Goal: Check status: Check status

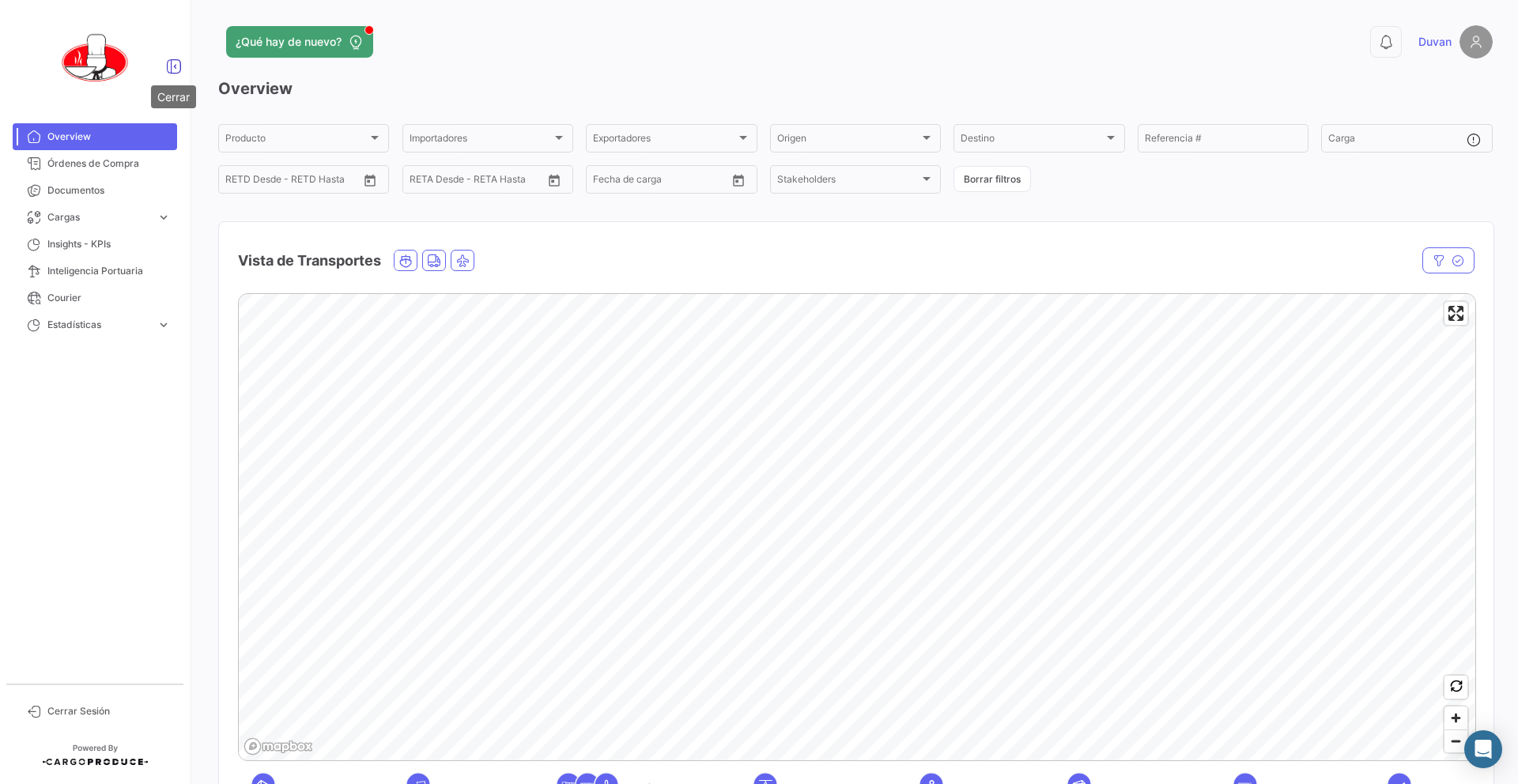
click at [171, 67] on icon at bounding box center [173, 66] width 16 height 16
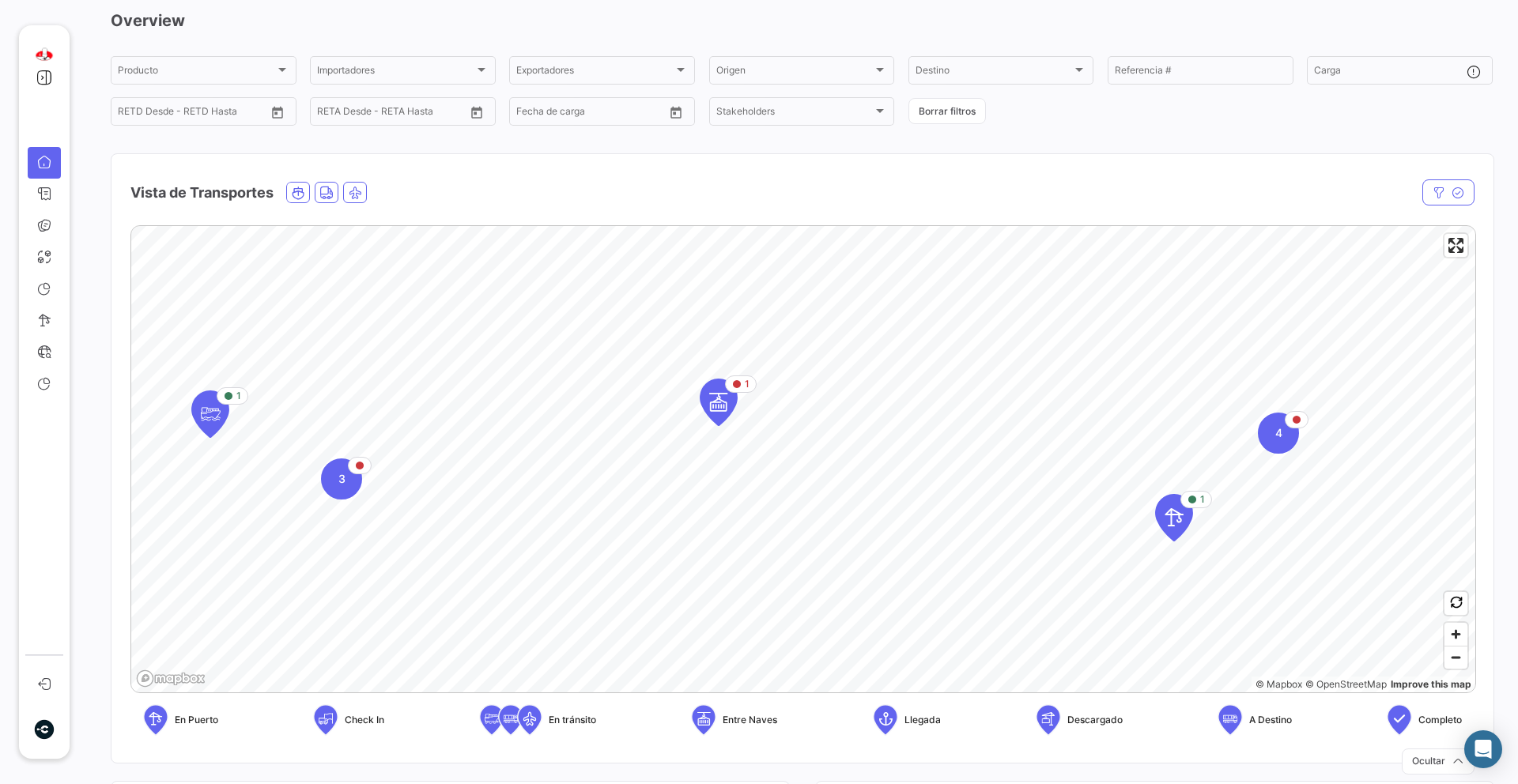
scroll to position [70, 0]
click at [1457, 658] on span "Zoom out" at bounding box center [1455, 656] width 23 height 23
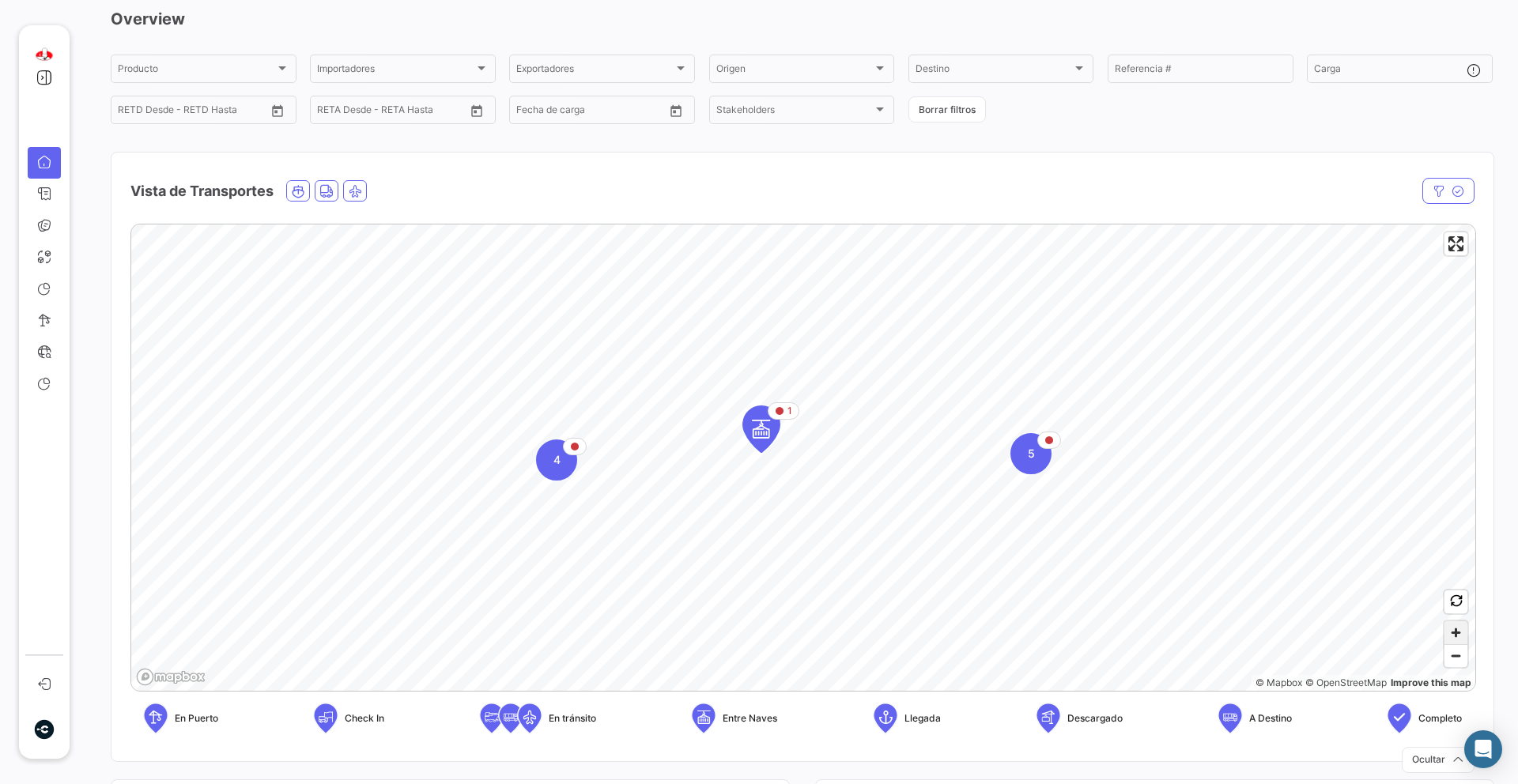
click at [1464, 634] on span "Zoom in" at bounding box center [1455, 633] width 23 height 23
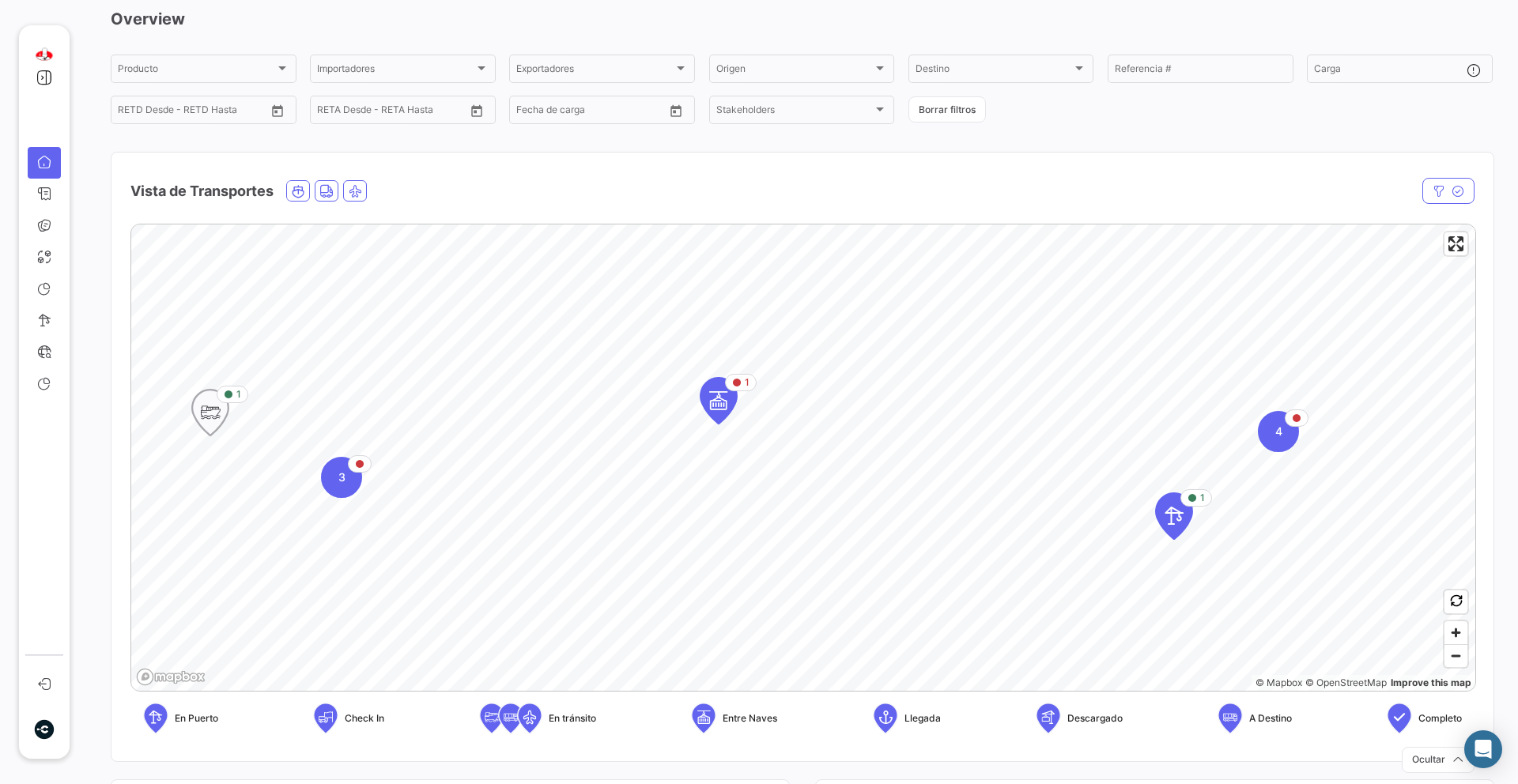
click at [215, 419] on icon "Map marker" at bounding box center [211, 412] width 23 height 33
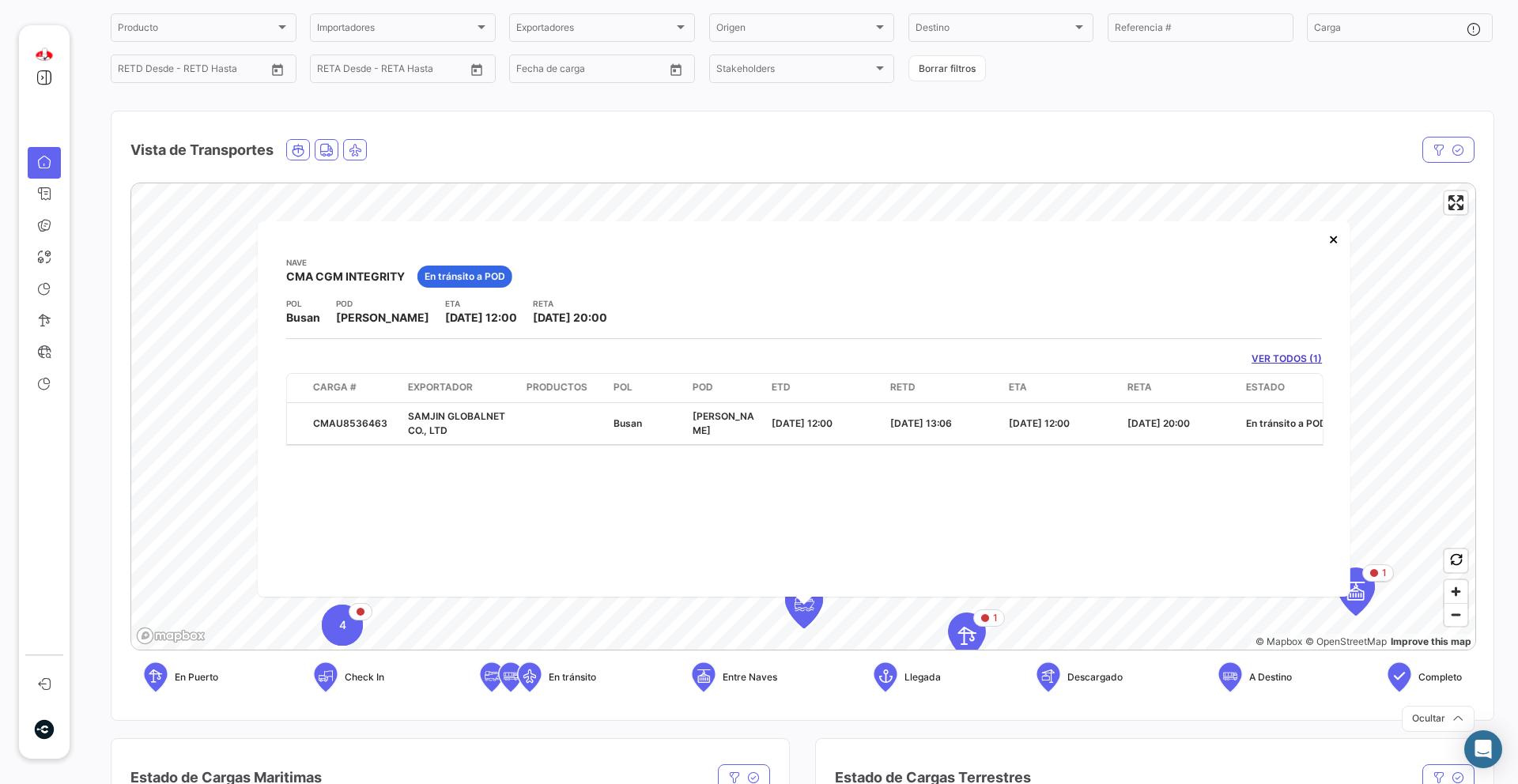
scroll to position [133, 0]
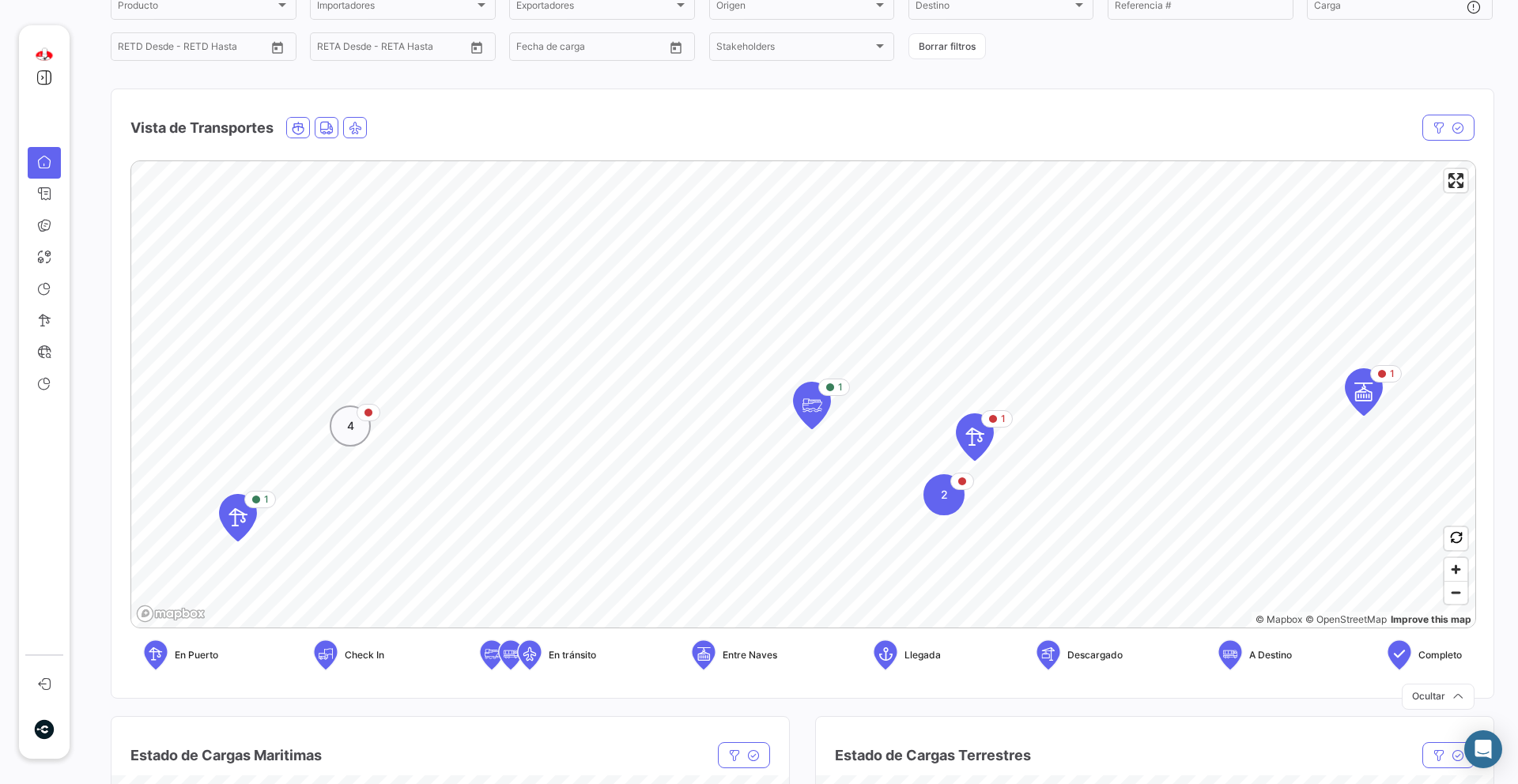
click at [350, 419] on span "4" at bounding box center [351, 426] width 8 height 16
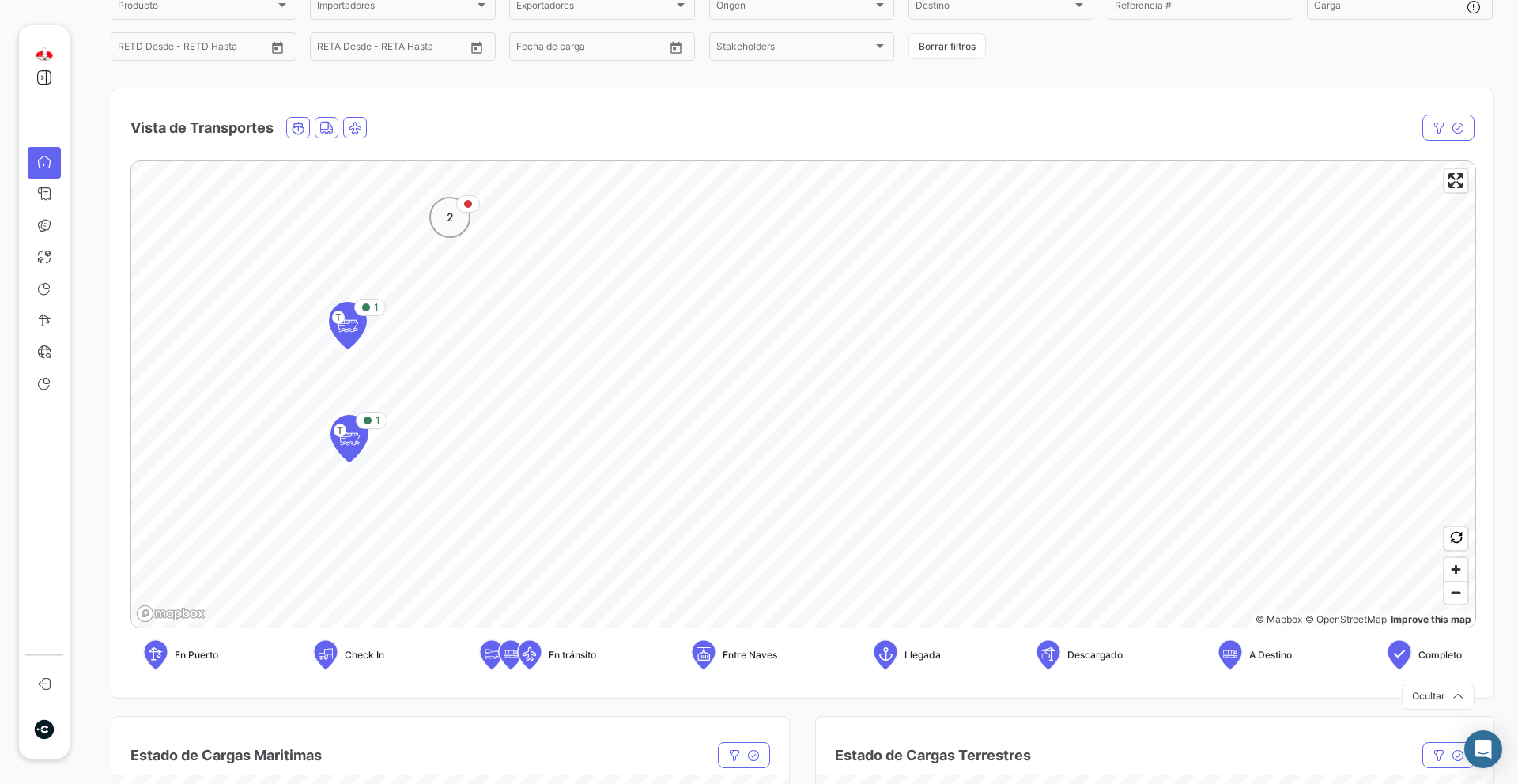
click at [459, 221] on div "2" at bounding box center [450, 217] width 41 height 41
click at [124, 388] on div "1 1 © Mapbox © OpenStreetMap Improve this map En Puerto Check In En [PERSON_NAM…" at bounding box center [802, 421] width 1382 height 548
click at [398, 419] on icon "Map marker" at bounding box center [390, 419] width 23 height 33
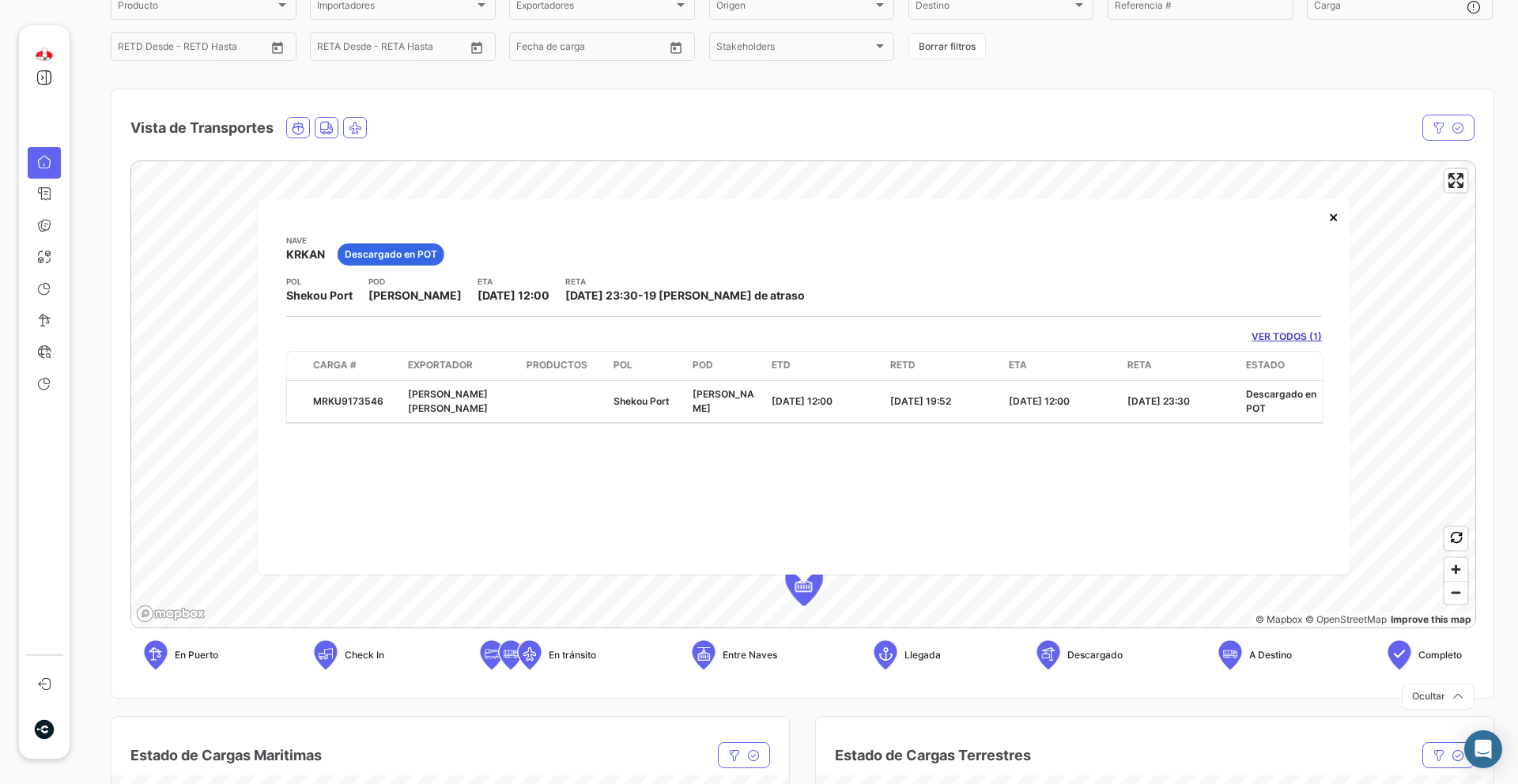
drag, startPoint x: 513, startPoint y: 540, endPoint x: 309, endPoint y: 530, distance: 204.2
click at [309, 530] on div "[PERSON_NAME] KRKAN Descargado en POT POL Shekou [GEOGRAPHIC_DATA] ETA [DATE] 1…" at bounding box center [803, 386] width 1092 height 375
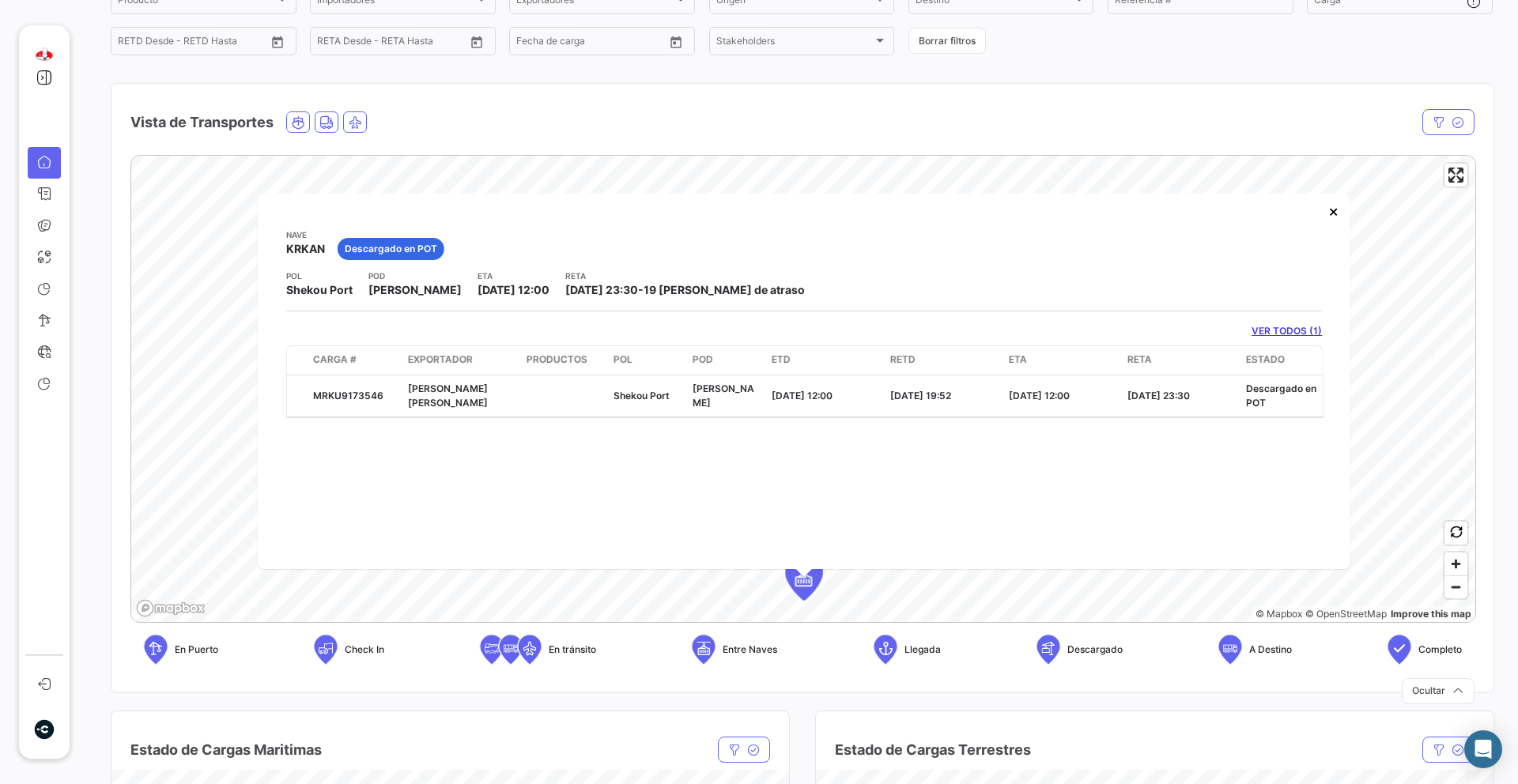
scroll to position [111, 0]
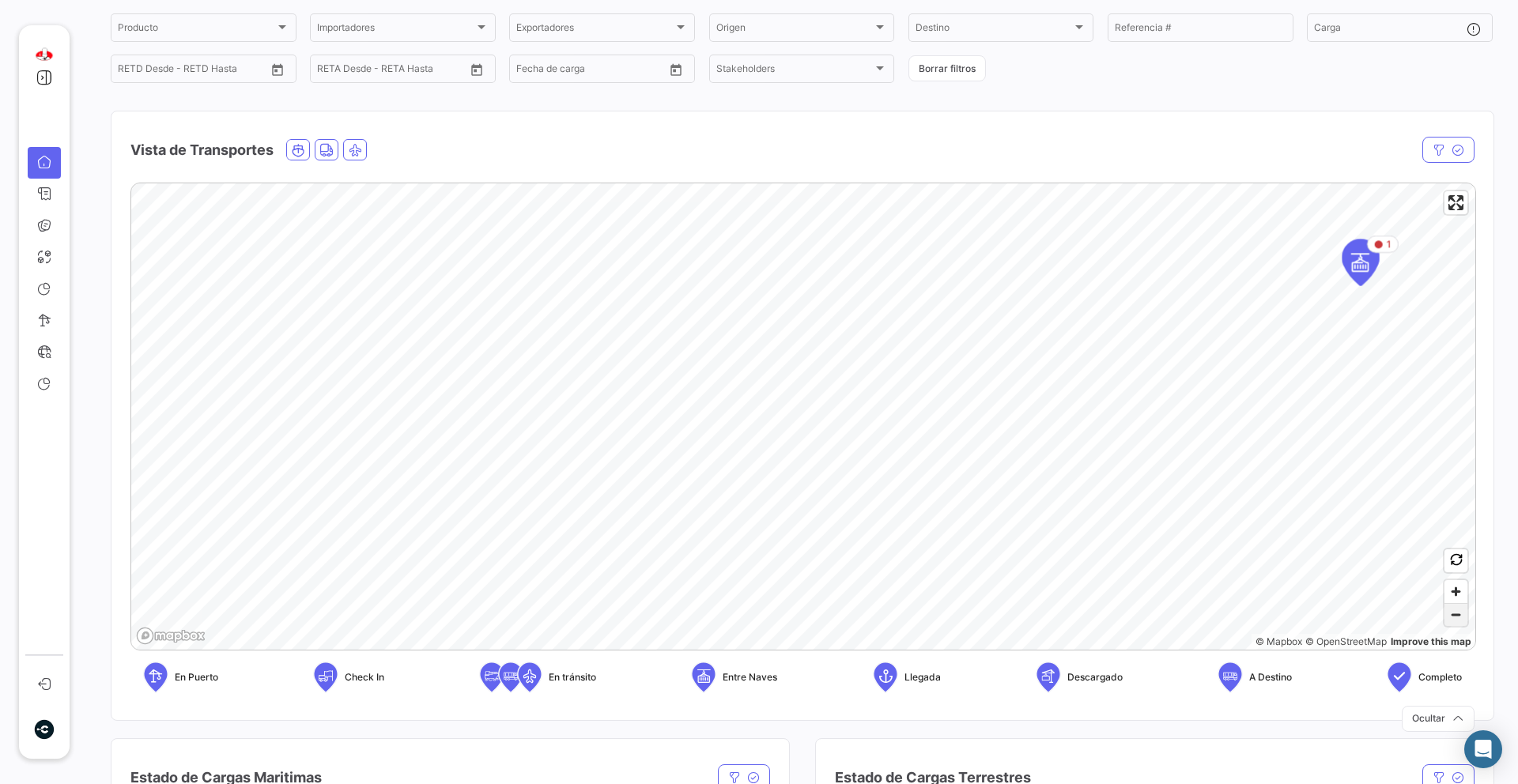
click at [1449, 624] on span "Zoom out" at bounding box center [1455, 615] width 23 height 23
click at [1455, 620] on span "Zoom out" at bounding box center [1455, 615] width 23 height 23
click at [1454, 617] on span "Zoom out" at bounding box center [1455, 615] width 23 height 23
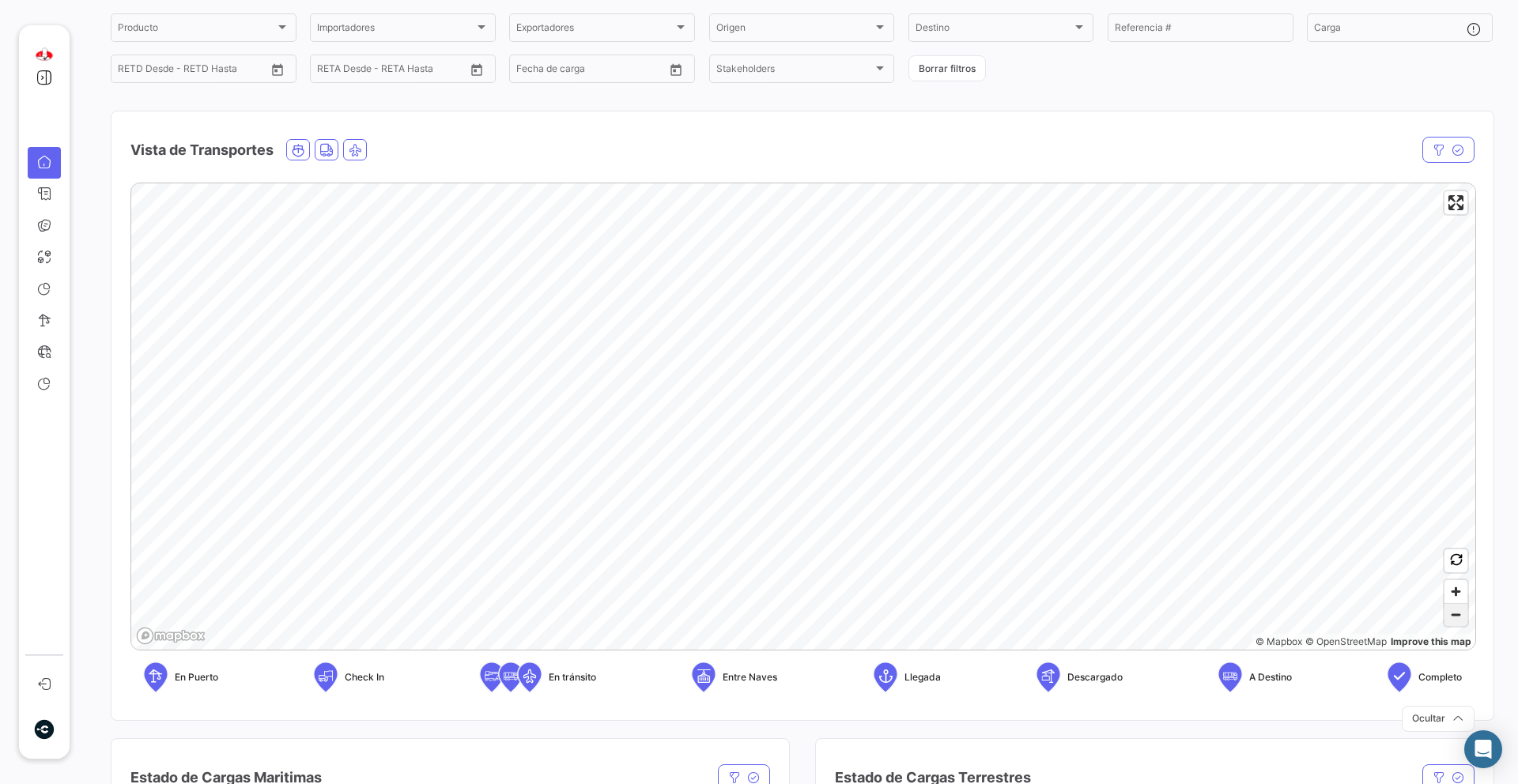
click at [1457, 621] on span "Zoom out" at bounding box center [1455, 615] width 23 height 23
click at [648, 305] on div "4" at bounding box center [643, 307] width 41 height 41
click at [820, 473] on div "2" at bounding box center [814, 470] width 41 height 41
click at [775, 341] on icon "Map marker" at bounding box center [771, 351] width 23 height 33
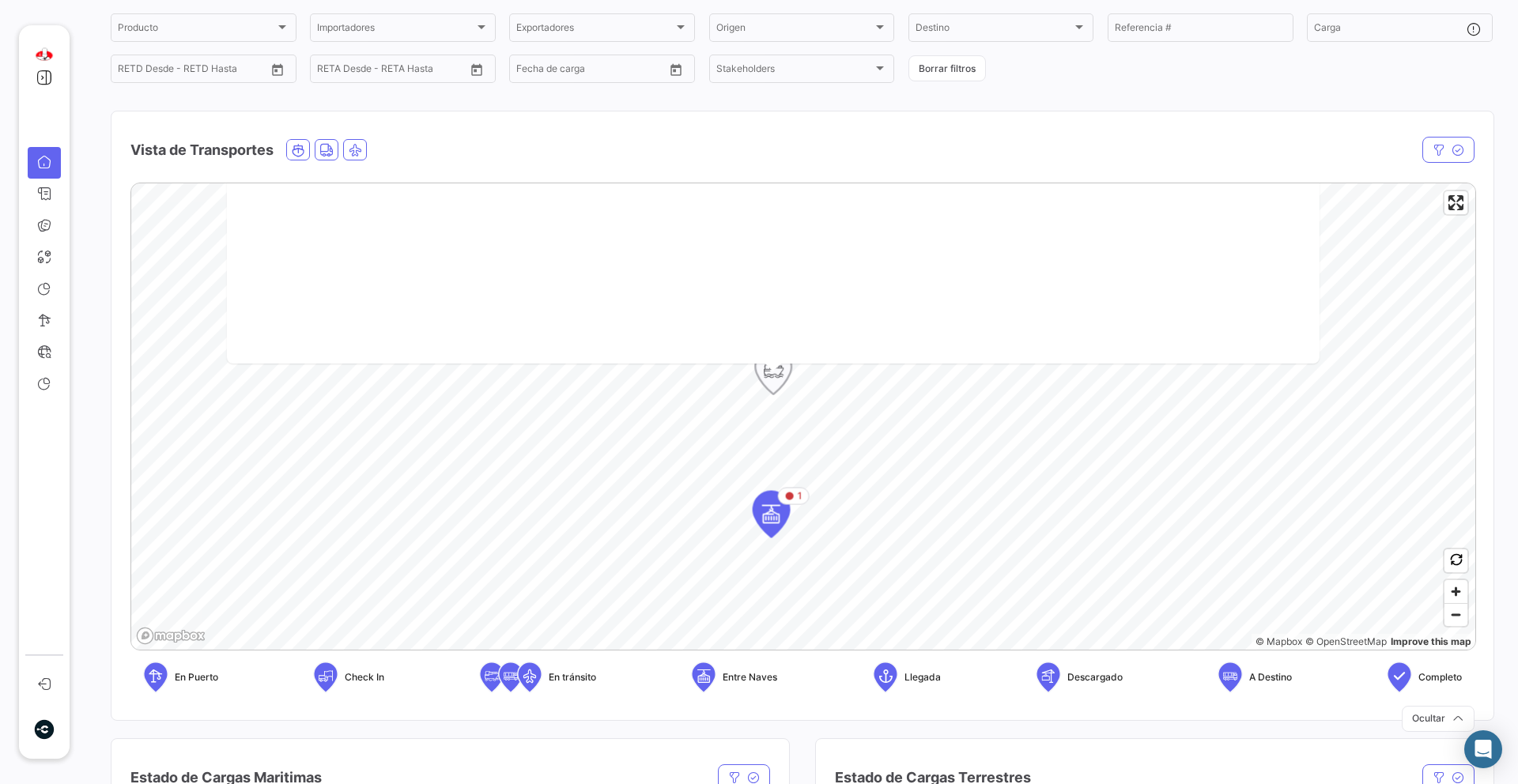
scroll to position [80, 0]
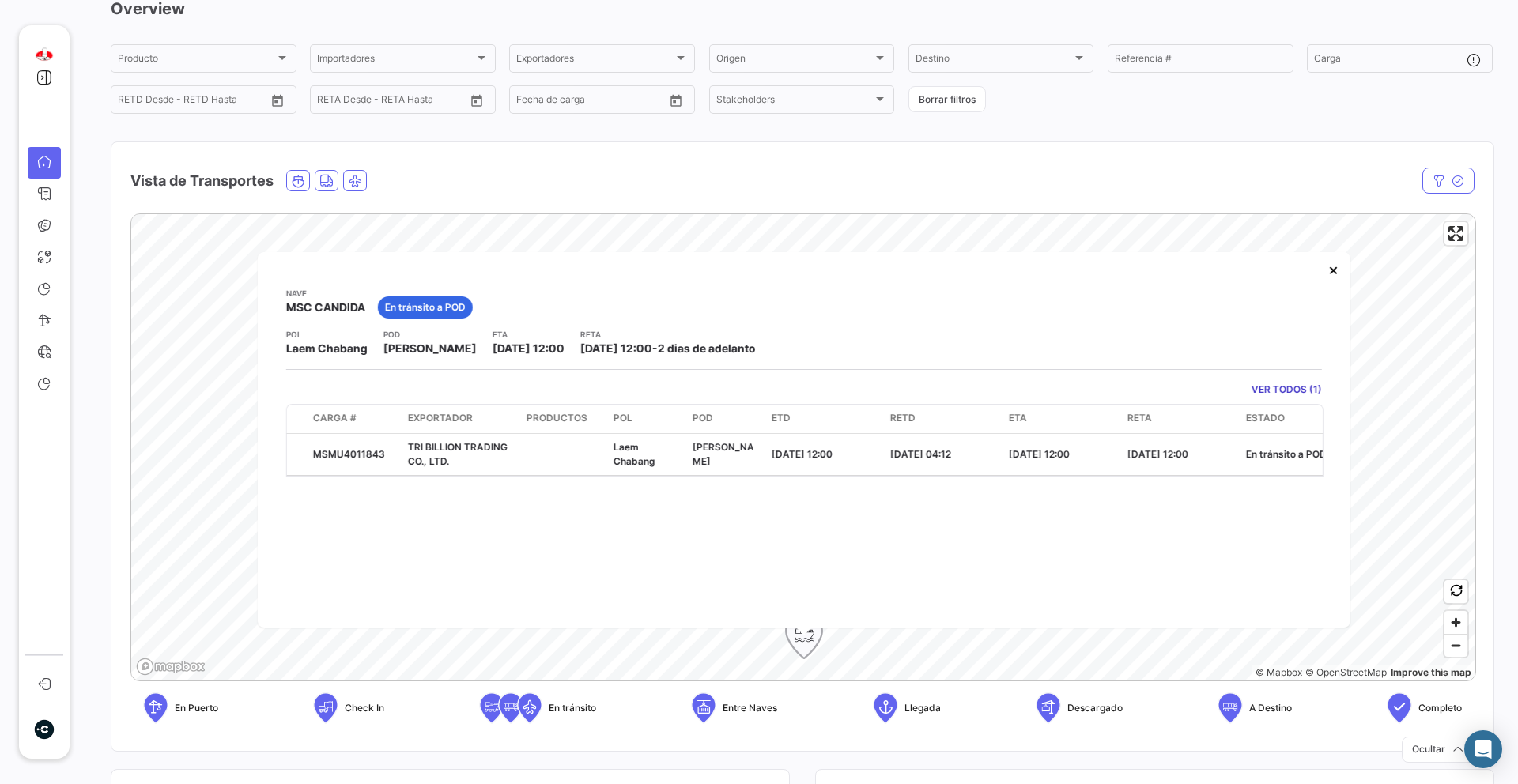
click at [803, 653] on icon "Map marker" at bounding box center [803, 635] width 37 height 46
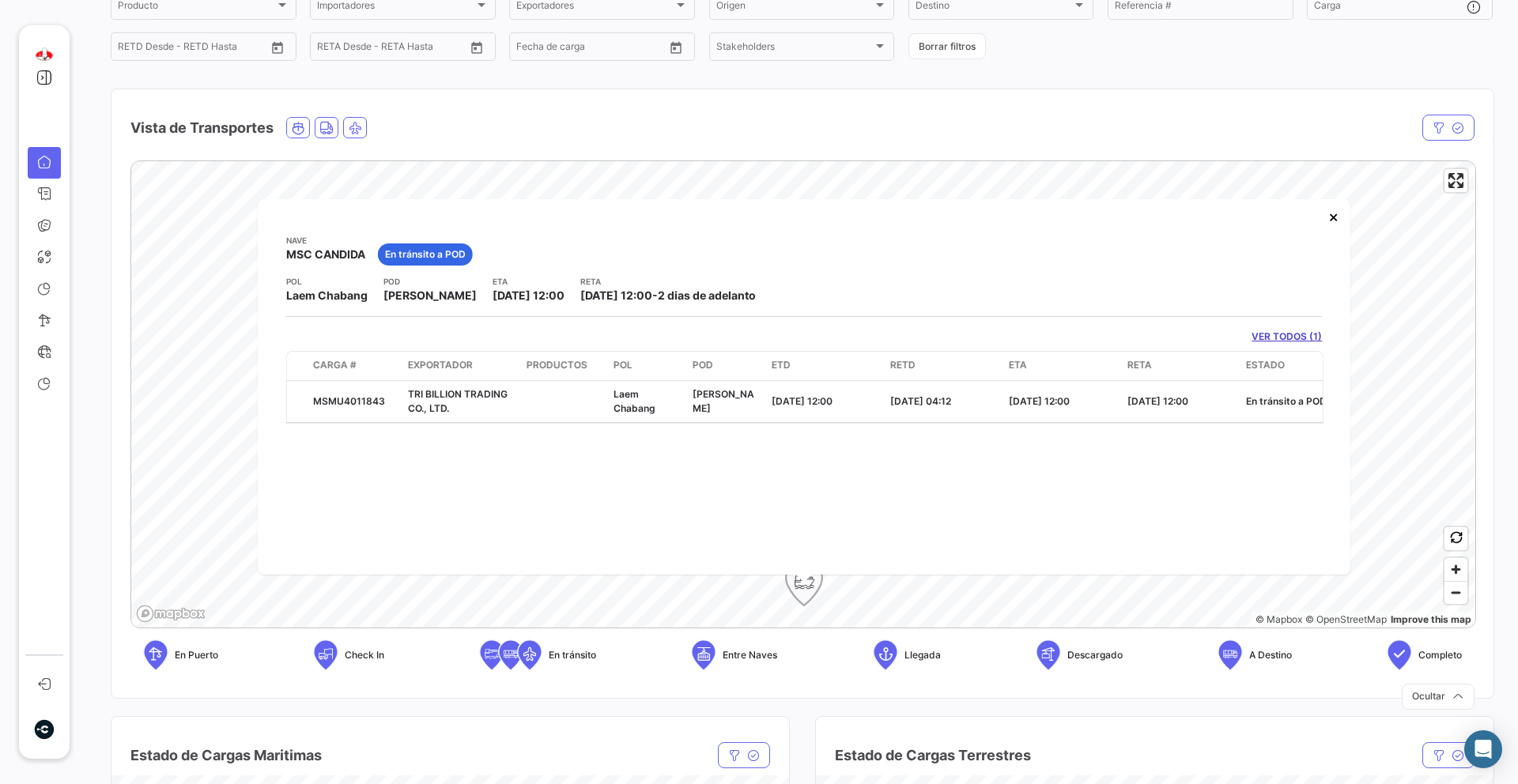
scroll to position [163, 0]
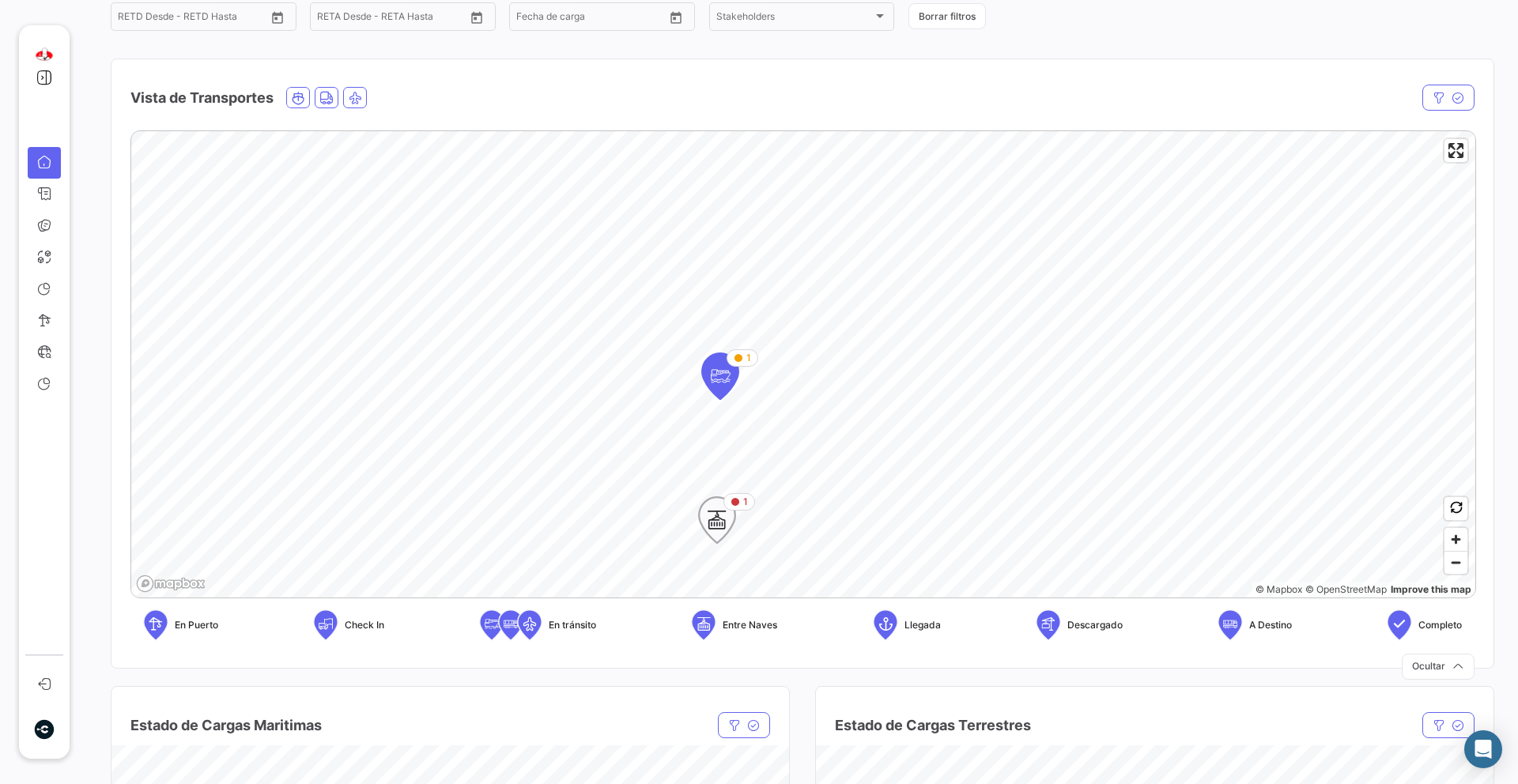
click at [707, 532] on icon "Map marker" at bounding box center [718, 519] width 23 height 33
click at [1458, 568] on span "Zoom out" at bounding box center [1455, 563] width 23 height 23
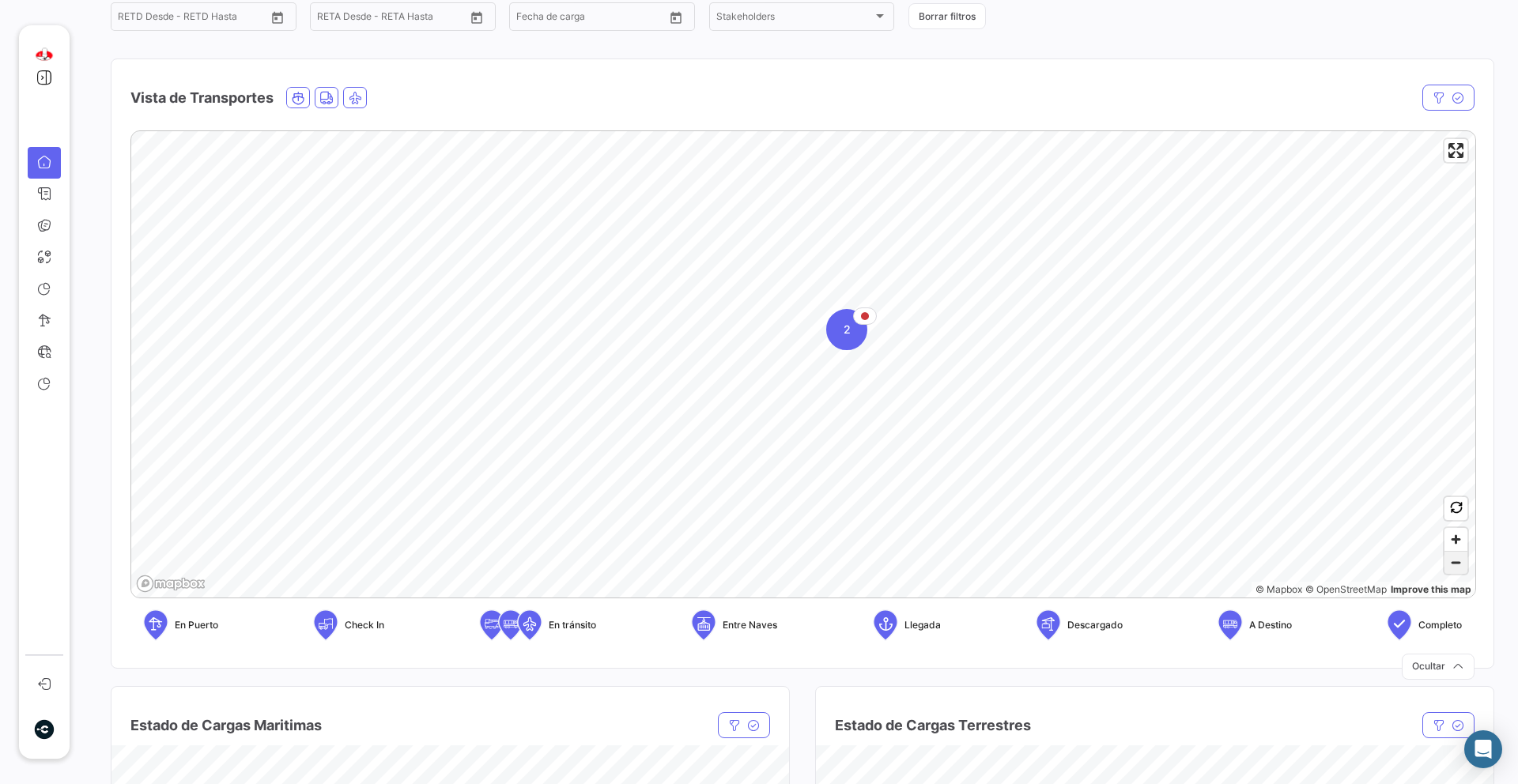
click at [1457, 572] on span "Zoom out" at bounding box center [1455, 563] width 23 height 23
click at [1451, 565] on span "Zoom out" at bounding box center [1455, 563] width 23 height 23
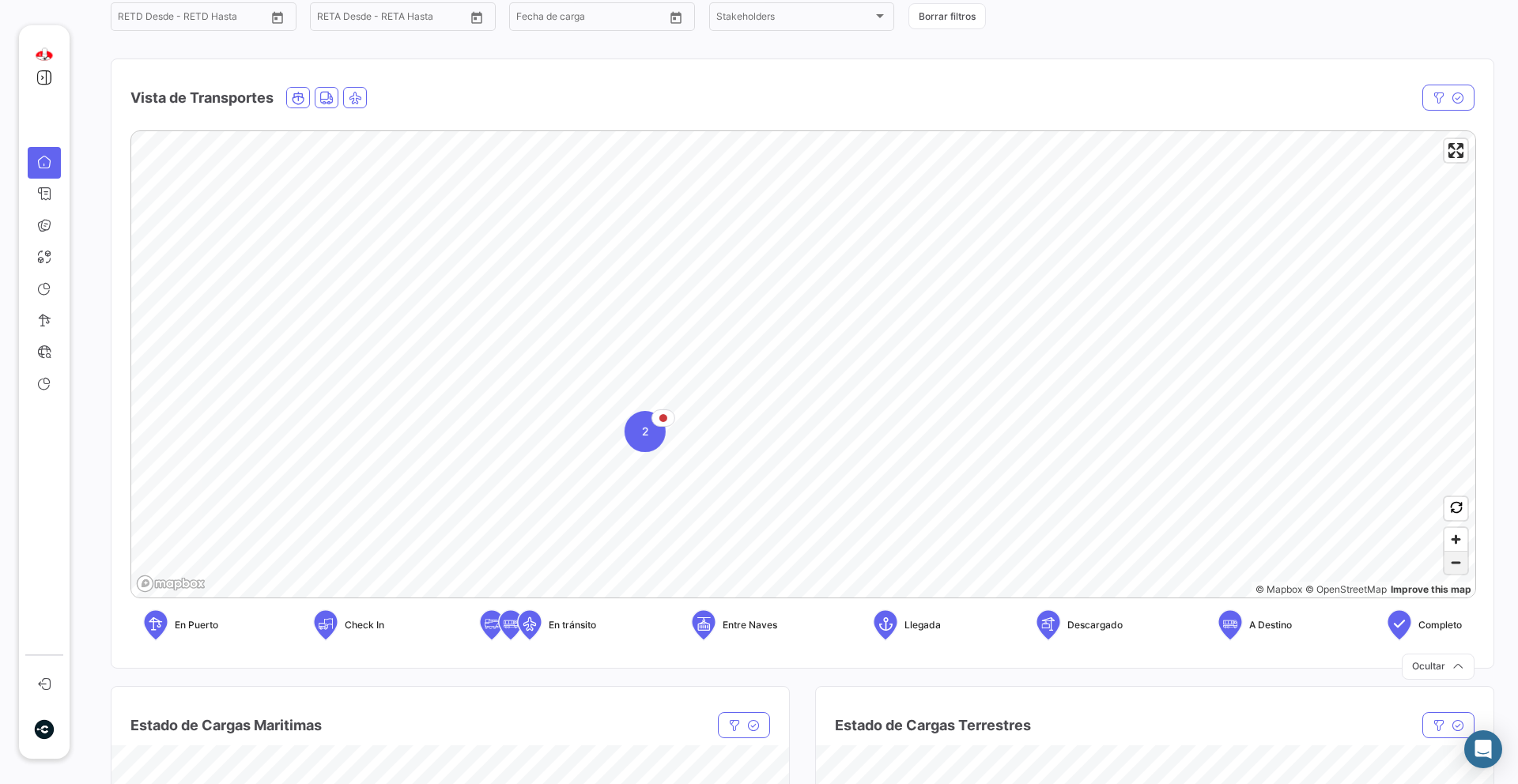
click at [1451, 565] on span "Zoom out" at bounding box center [1455, 563] width 23 height 23
click at [1459, 562] on span "Zoom out" at bounding box center [1455, 563] width 23 height 23
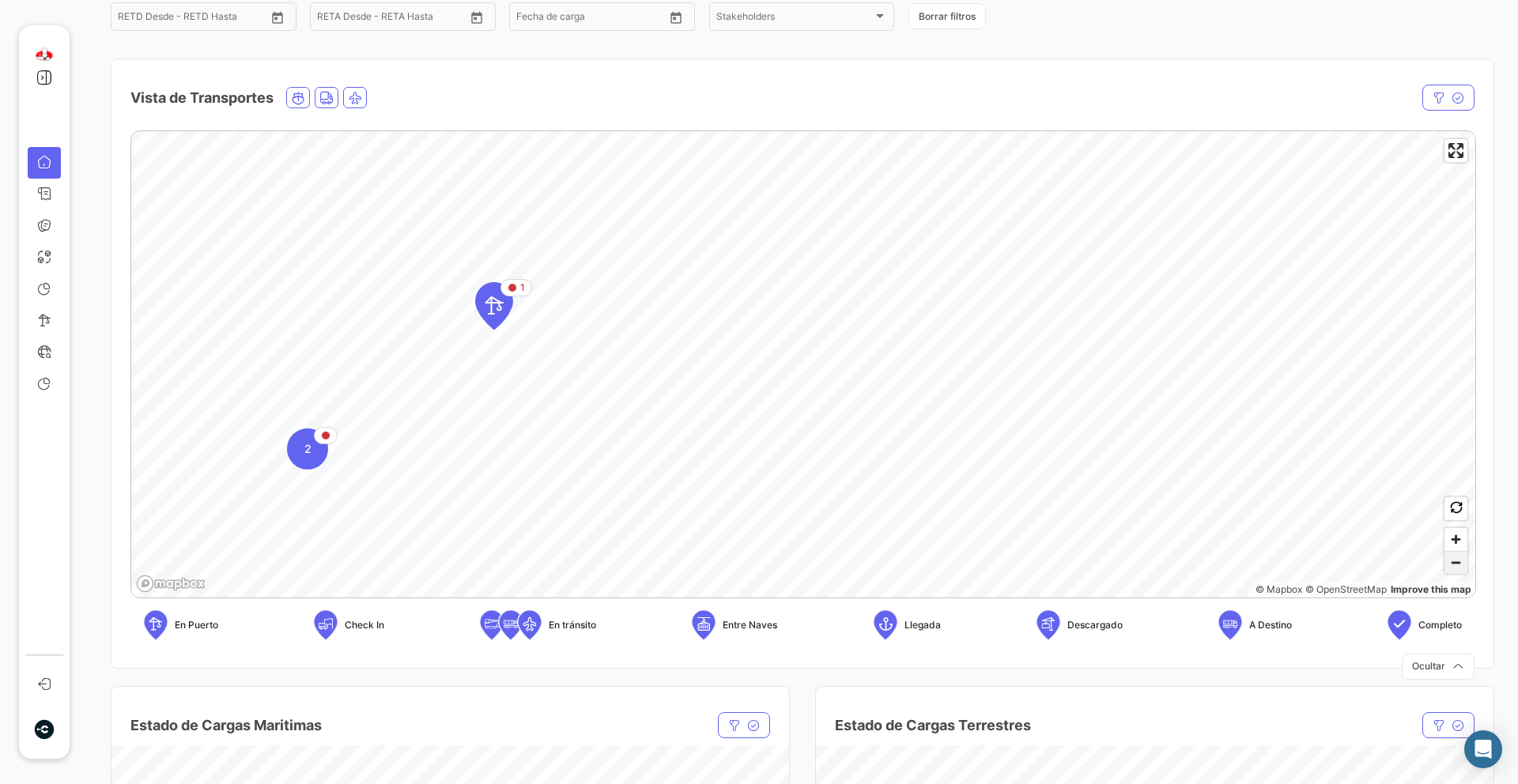
click at [1459, 562] on span "Zoom out" at bounding box center [1455, 563] width 23 height 23
click at [509, 376] on icon "Map marker" at bounding box center [506, 370] width 23 height 33
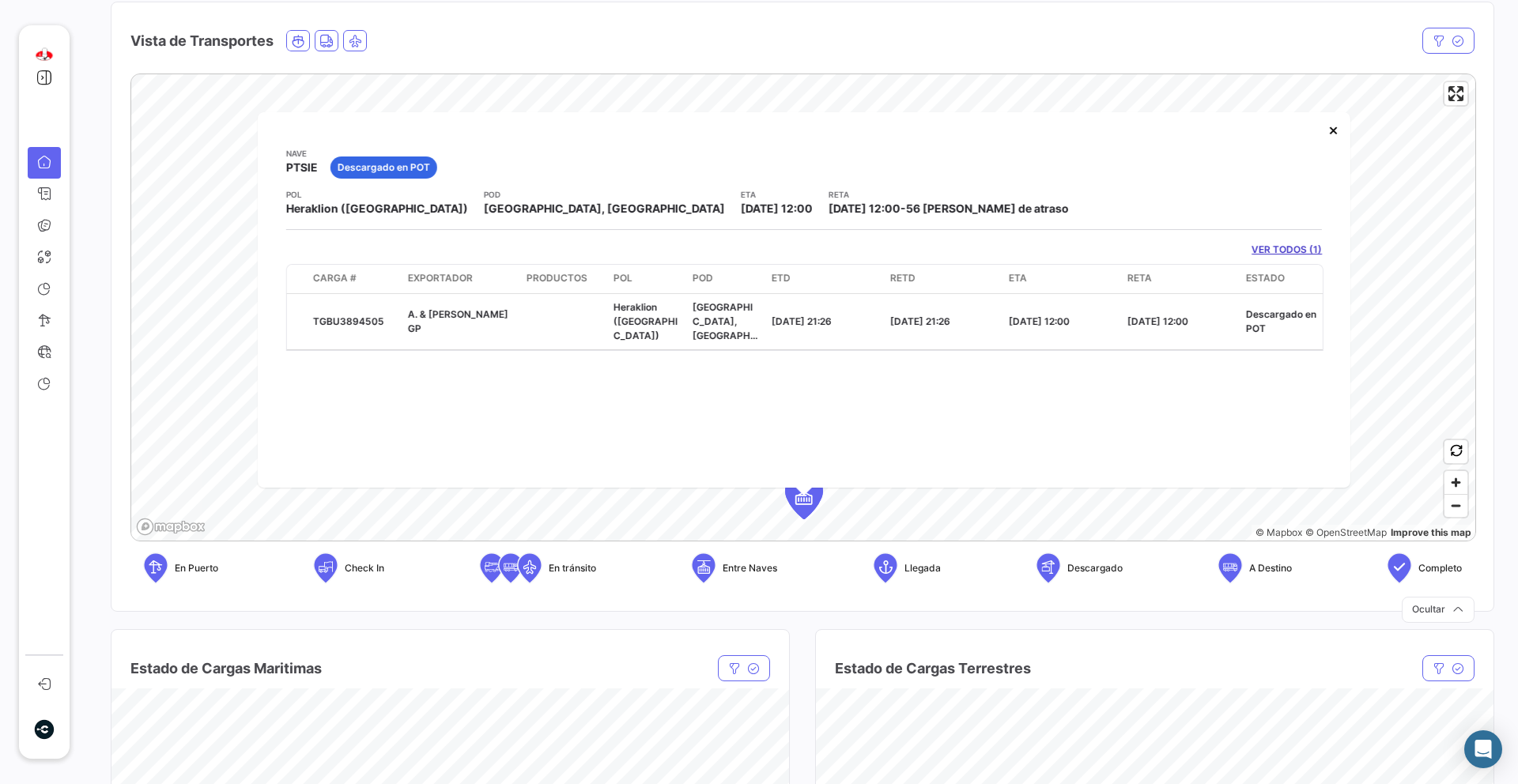
scroll to position [216, 0]
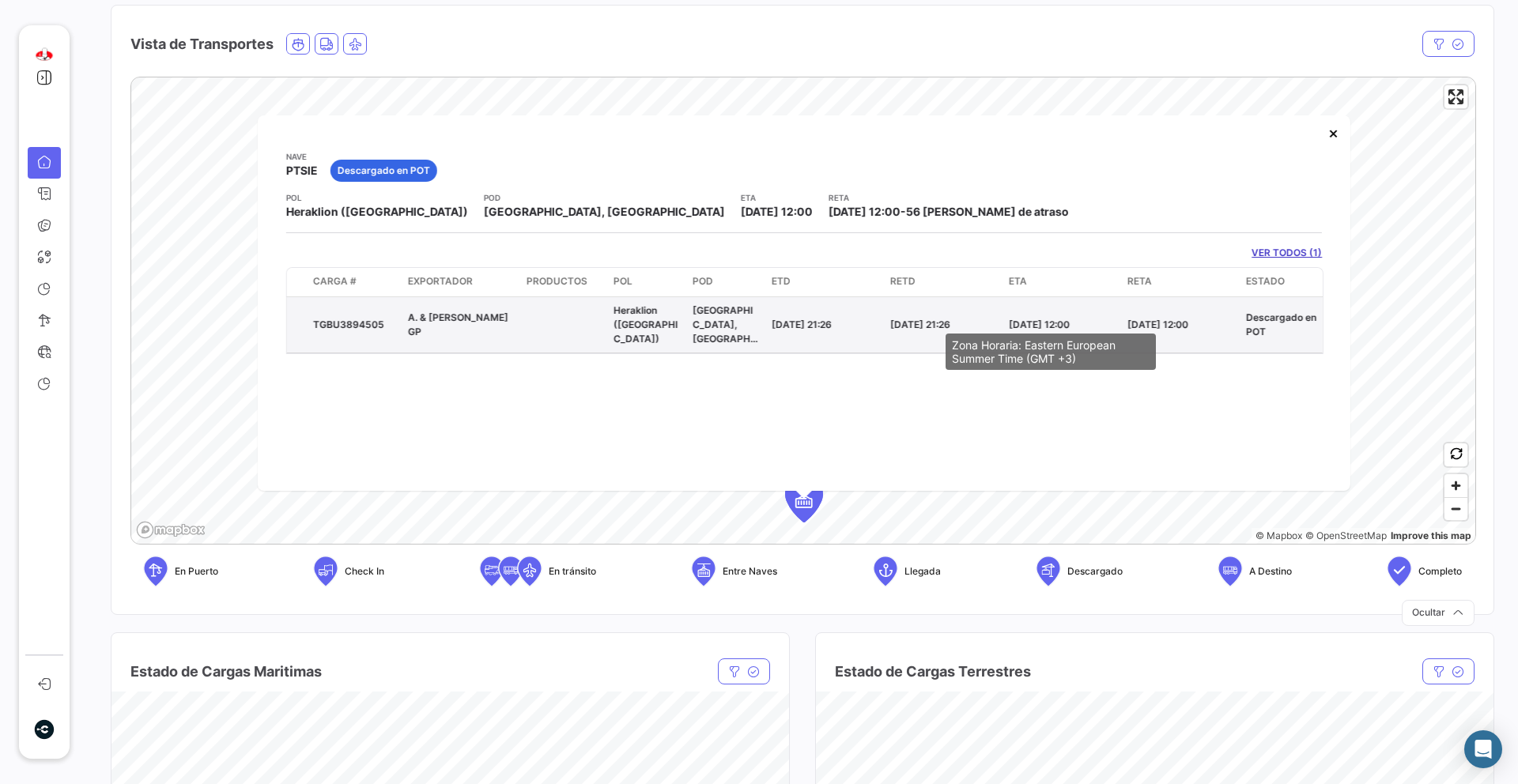
click at [1035, 318] on span "[DATE] 12:00" at bounding box center [1038, 323] width 61 height 12
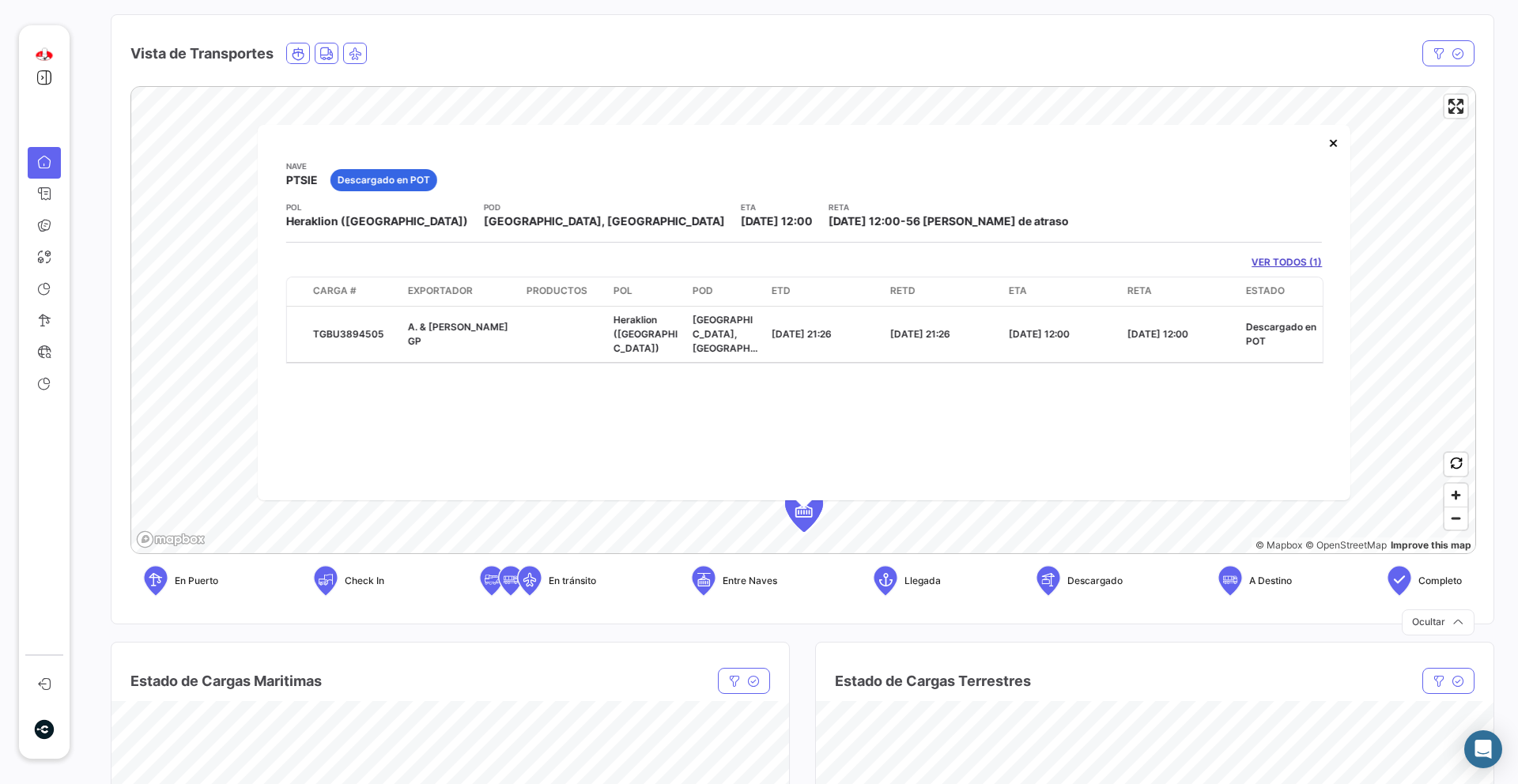
scroll to position [211, 0]
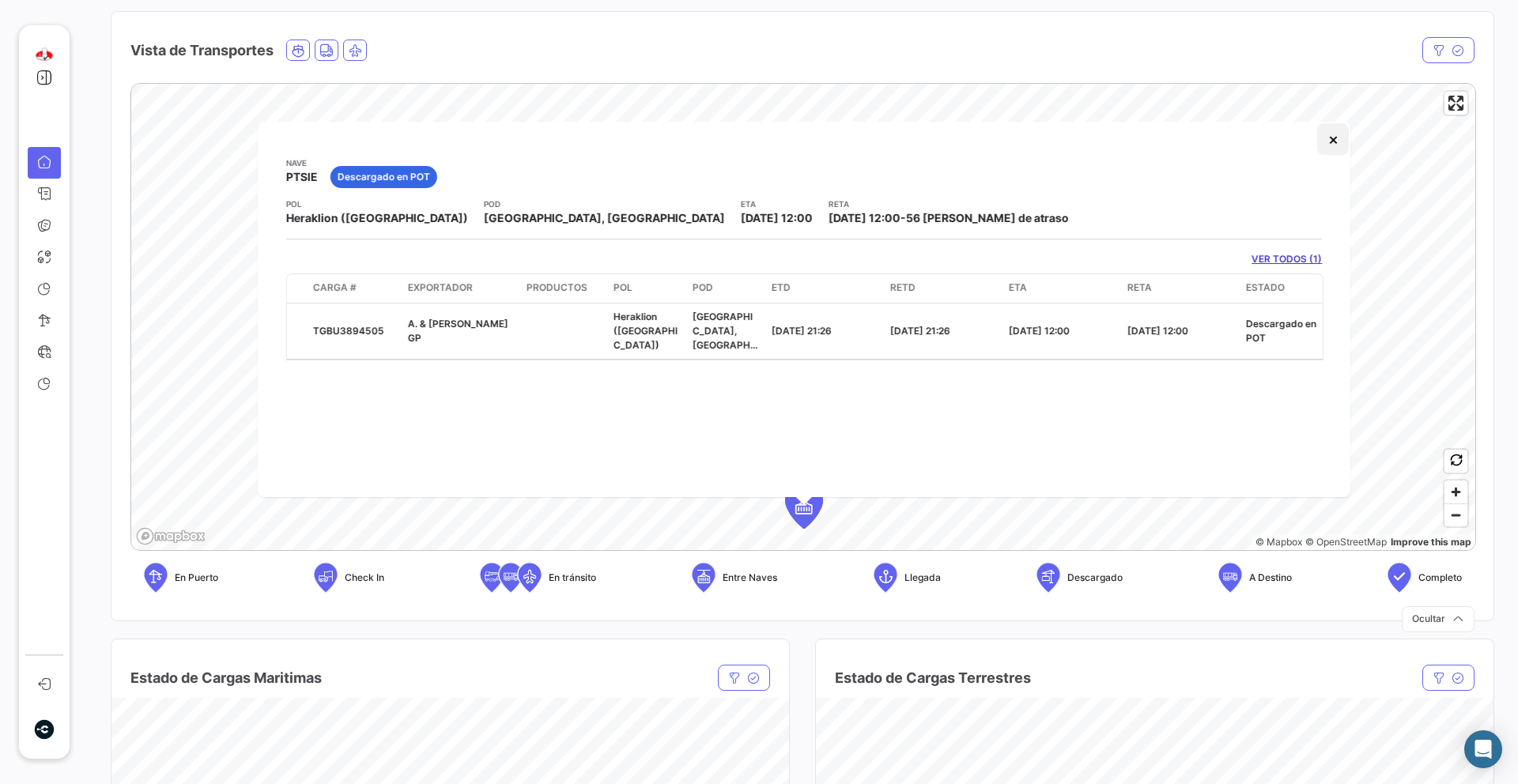
click at [1336, 147] on button "×" at bounding box center [1333, 139] width 32 height 32
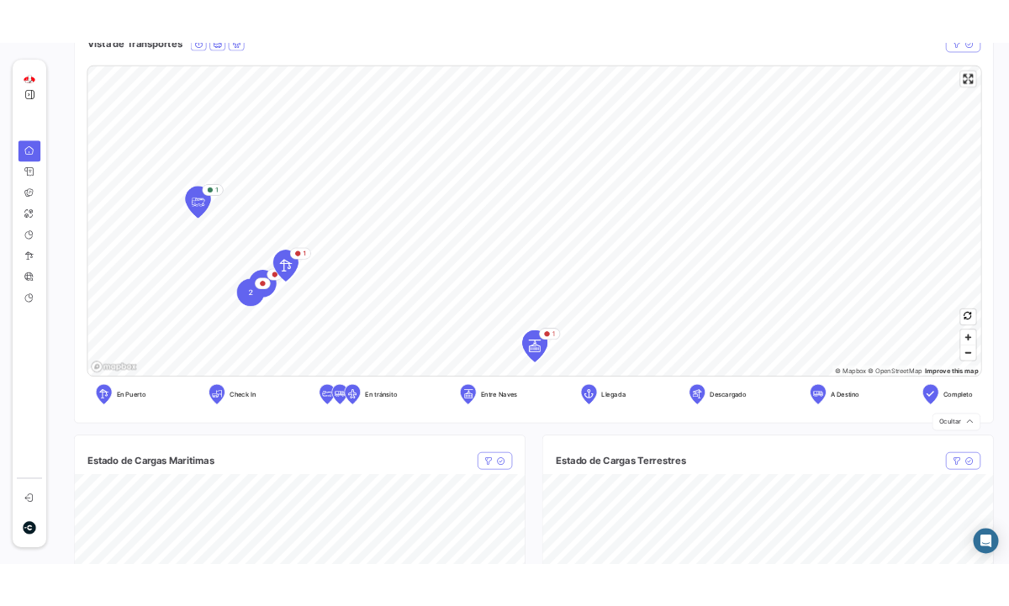
scroll to position [253, 0]
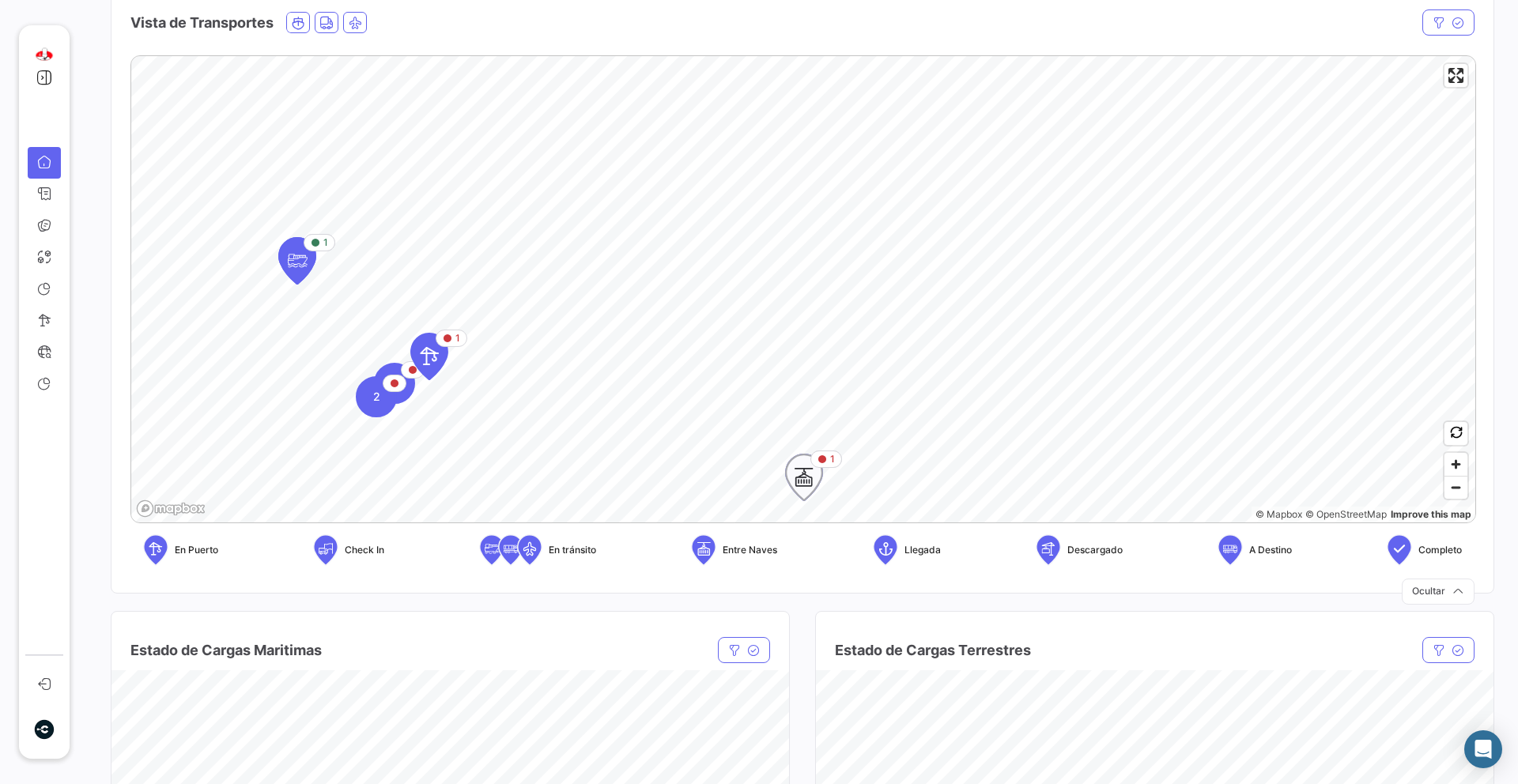
click at [813, 483] on icon "Map marker" at bounding box center [804, 477] width 23 height 33
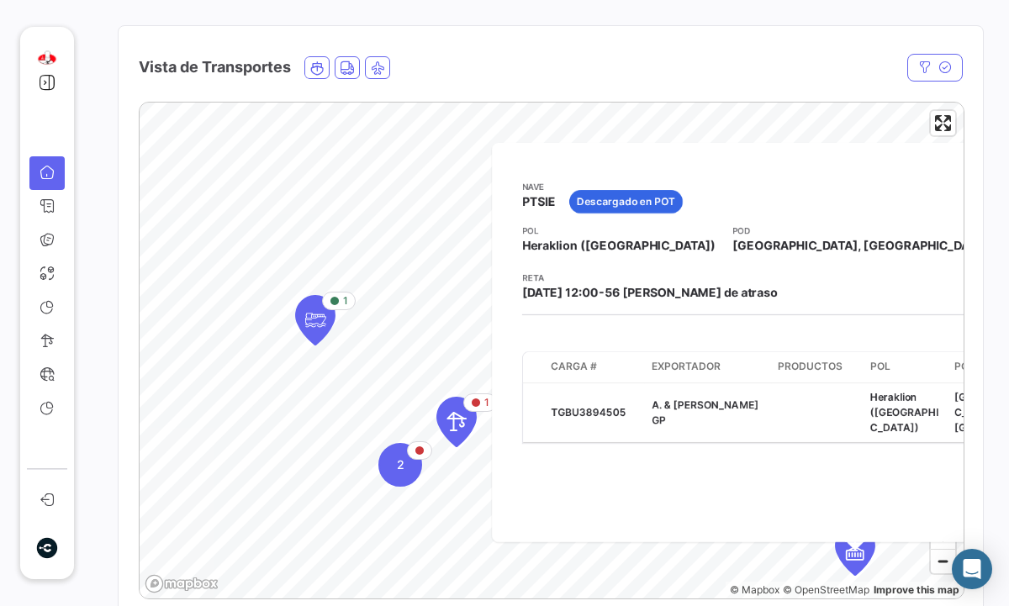
scroll to position [296, 0]
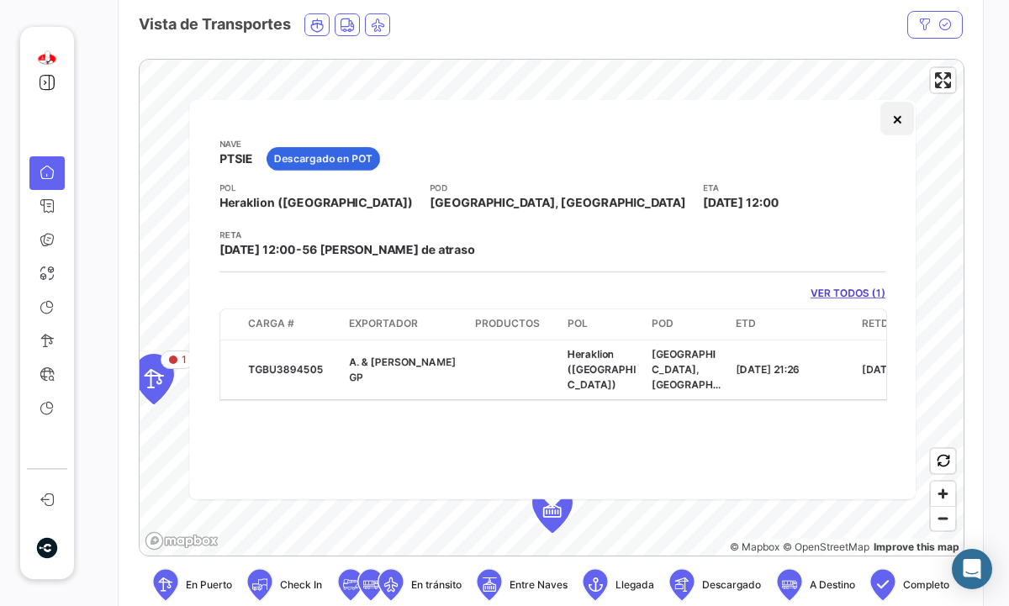
click at [904, 121] on button "×" at bounding box center [897, 119] width 34 height 34
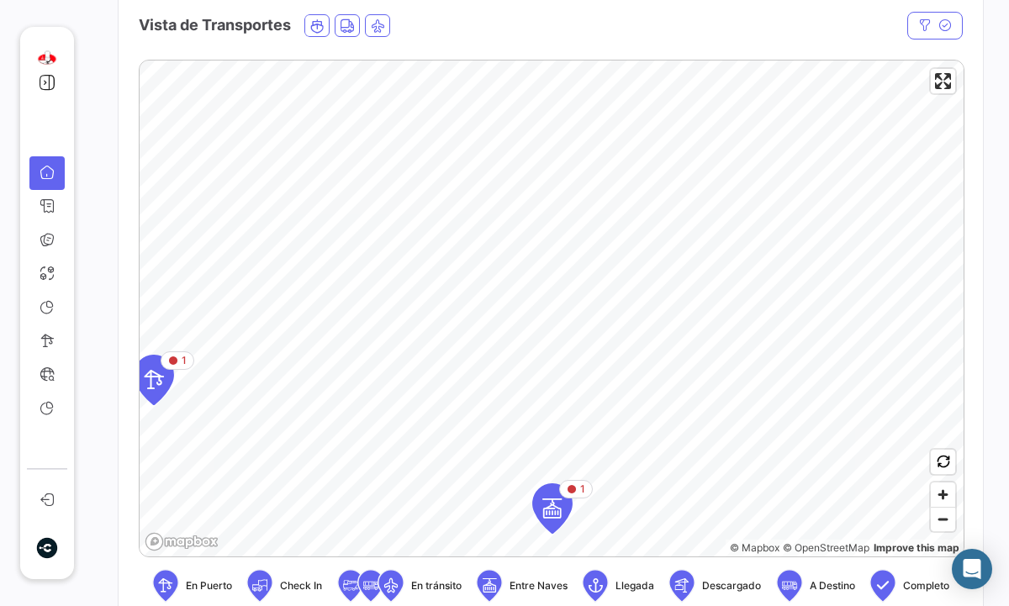
scroll to position [292, 0]
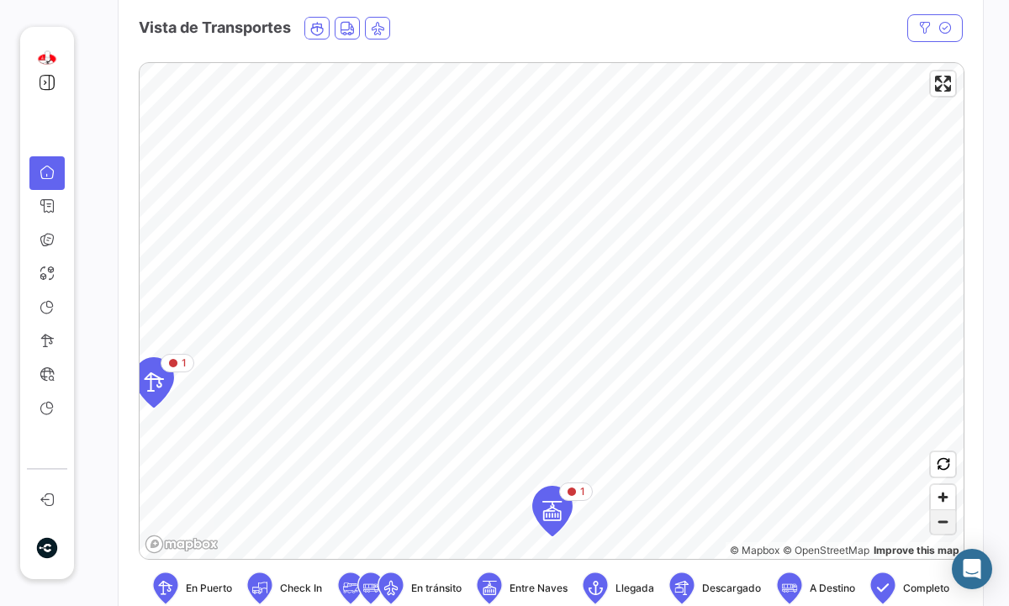
click at [945, 524] on span "Zoom out" at bounding box center [942, 522] width 24 height 24
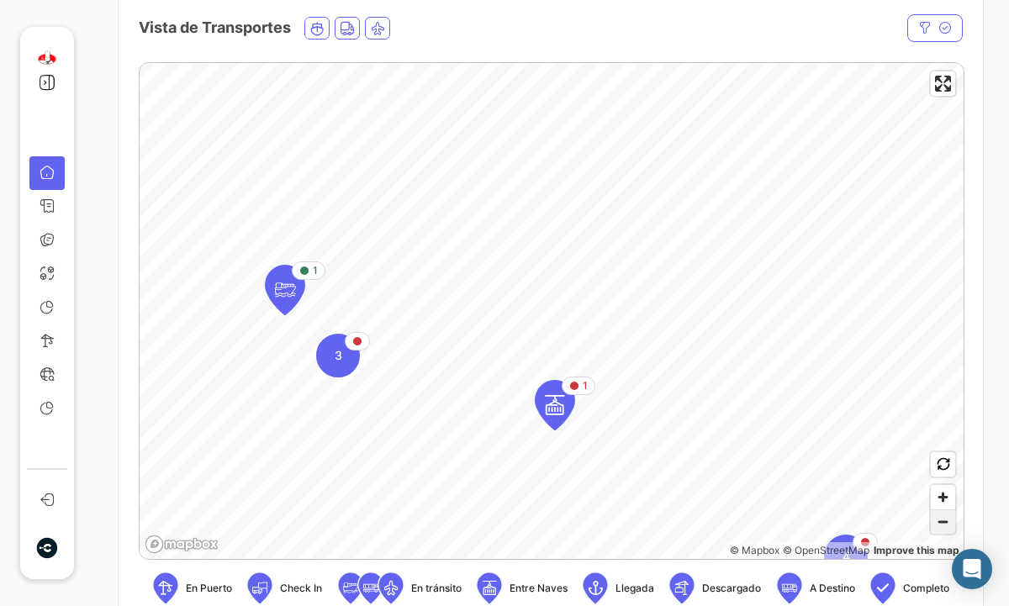
click at [945, 524] on span "Zoom out" at bounding box center [942, 522] width 24 height 24
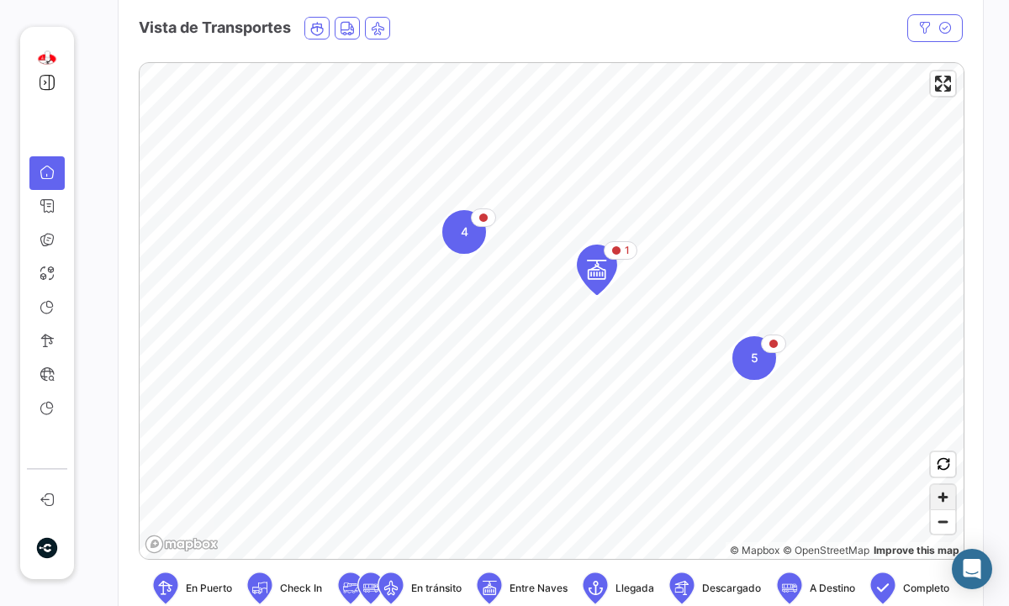
click at [951, 507] on span "Zoom in" at bounding box center [942, 497] width 24 height 24
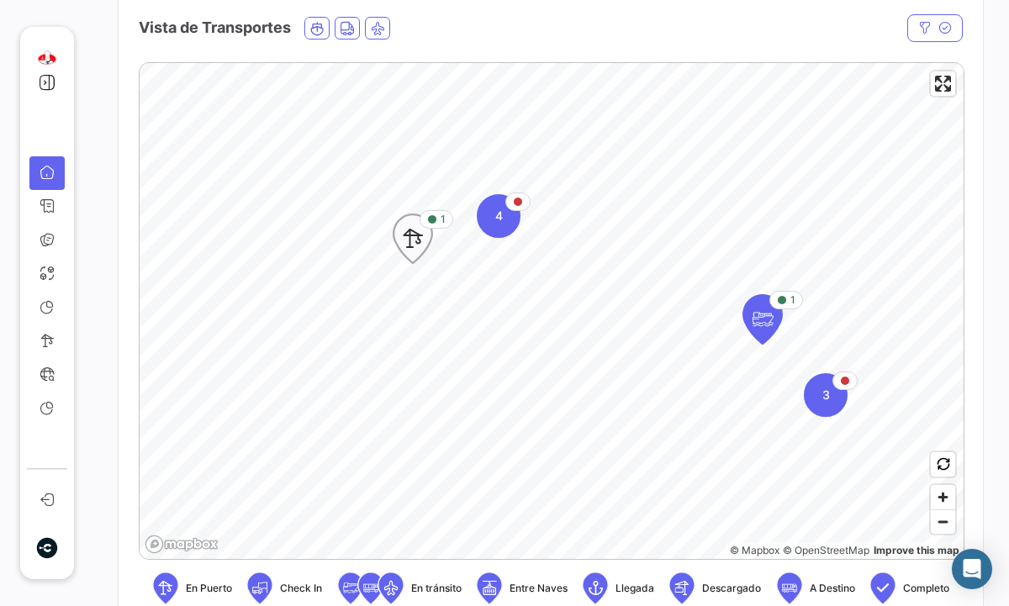
click at [414, 234] on icon "Map marker" at bounding box center [413, 238] width 24 height 35
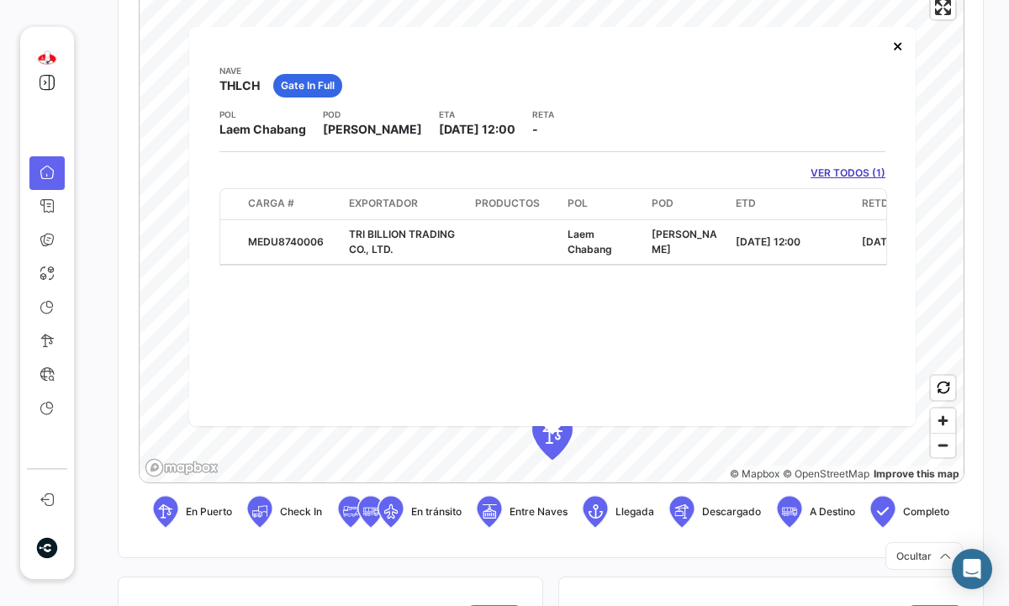
scroll to position [377, 0]
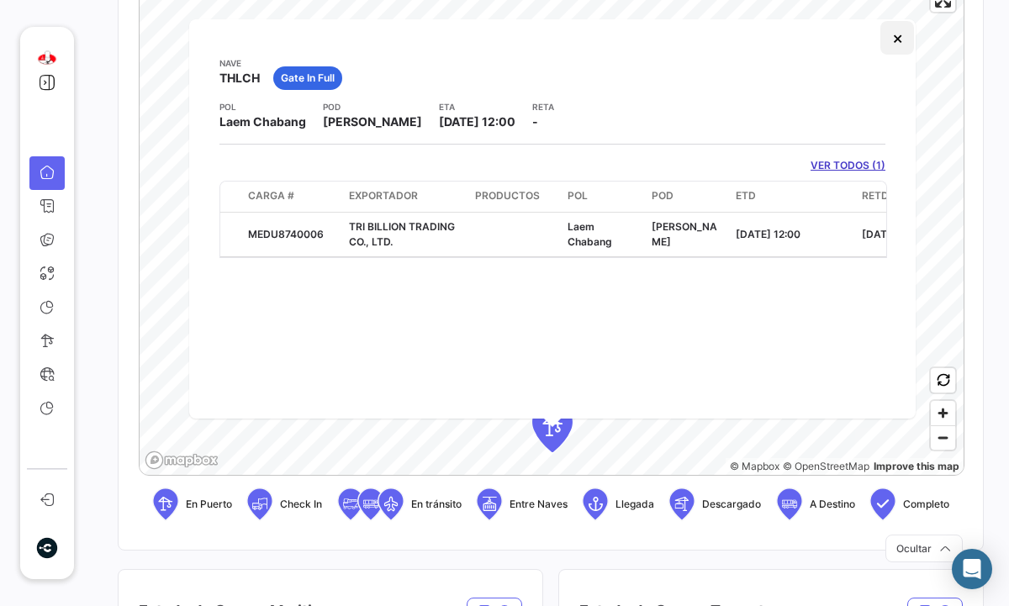
click at [910, 29] on button "×" at bounding box center [897, 38] width 34 height 34
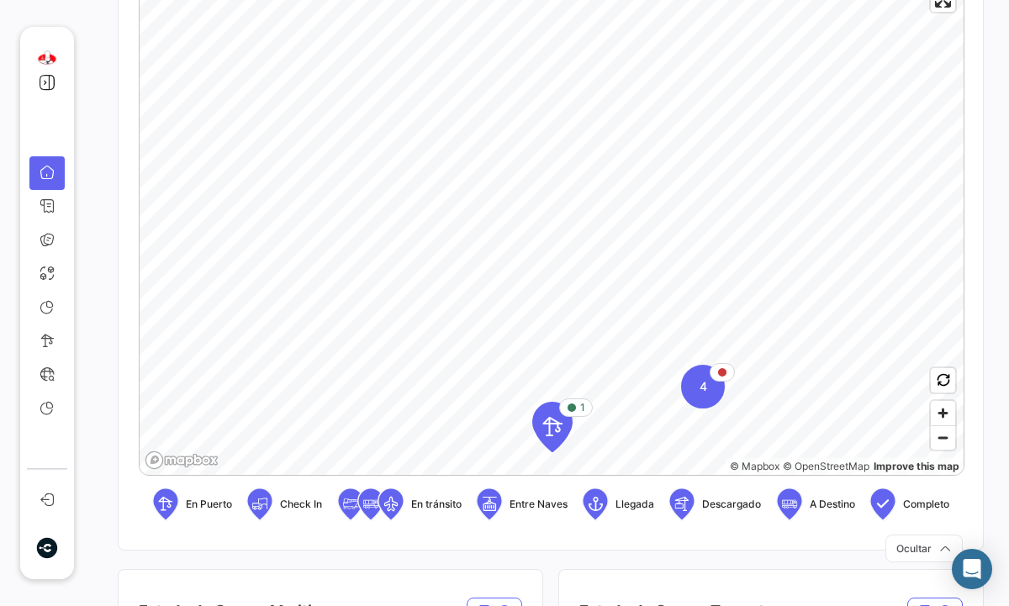
click at [720, 403] on app-map-cluster-icon "4" at bounding box center [703, 387] width 44 height 44
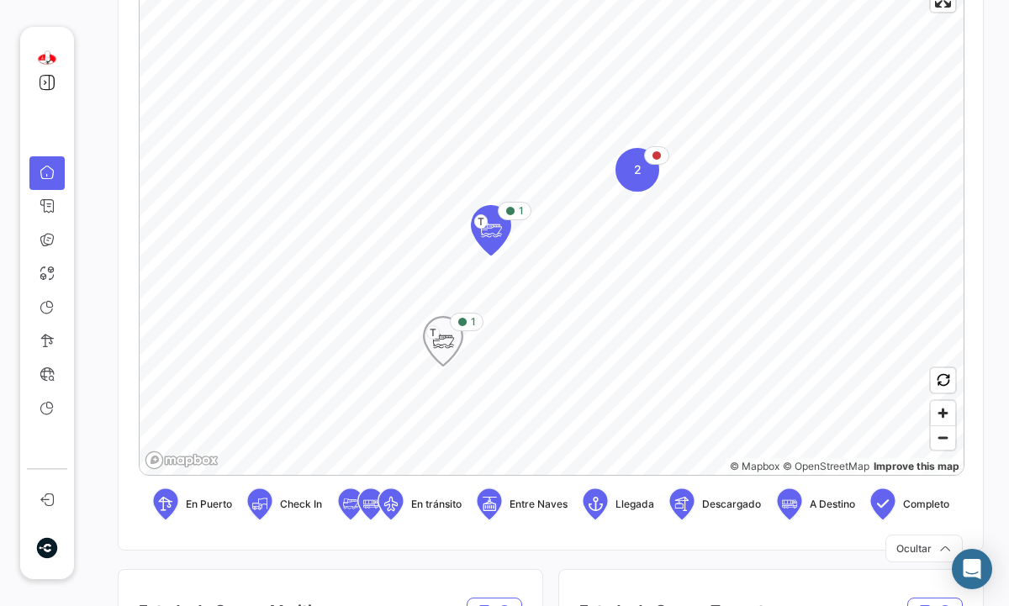
click at [445, 338] on icon "Map marker" at bounding box center [443, 341] width 24 height 35
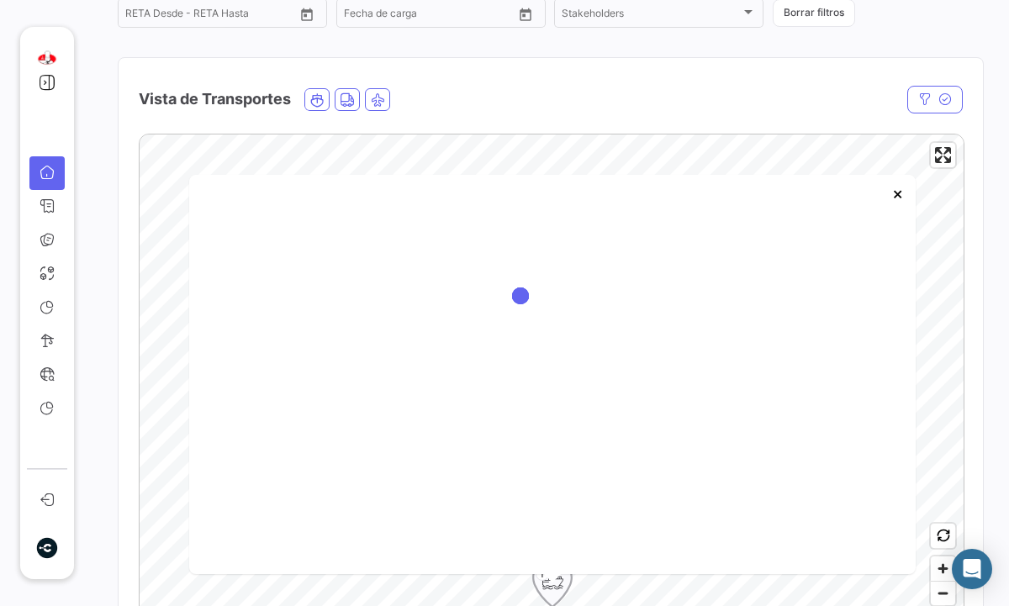
scroll to position [233, 0]
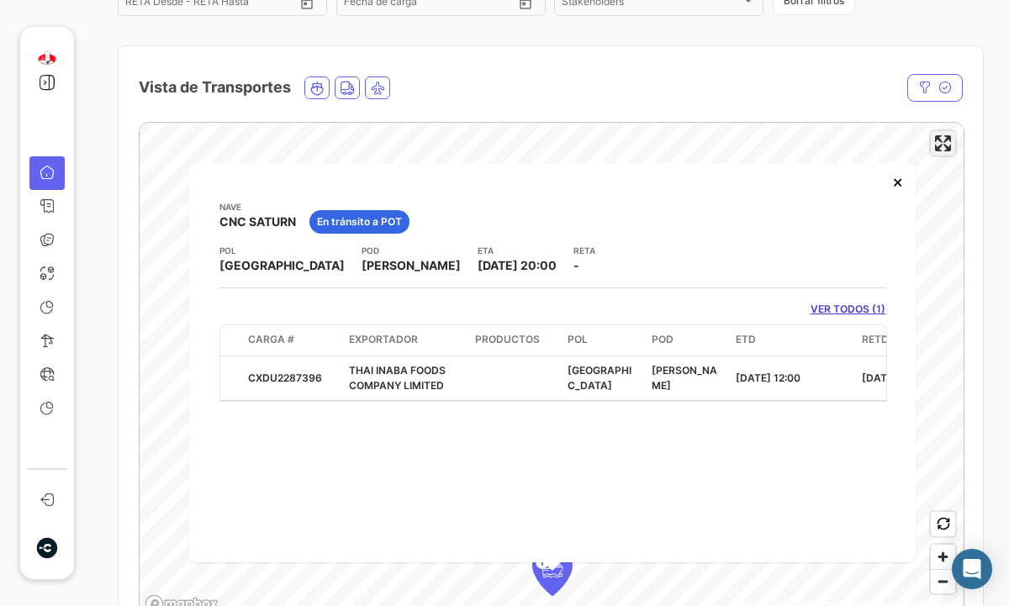
click at [945, 145] on span "Enter fullscreen" at bounding box center [942, 143] width 24 height 24
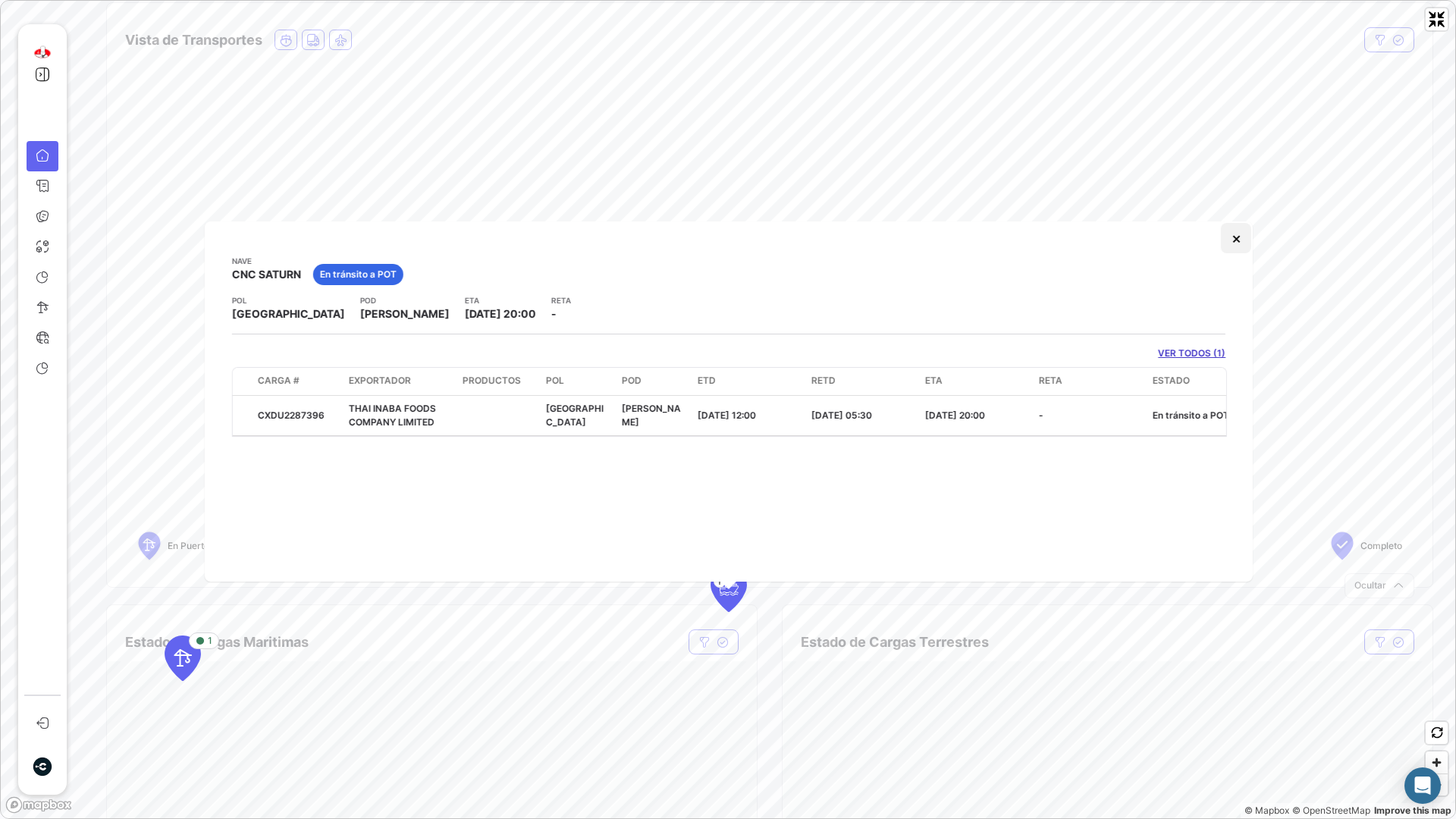
click at [1240, 235] on button "×" at bounding box center [1236, 238] width 31 height 31
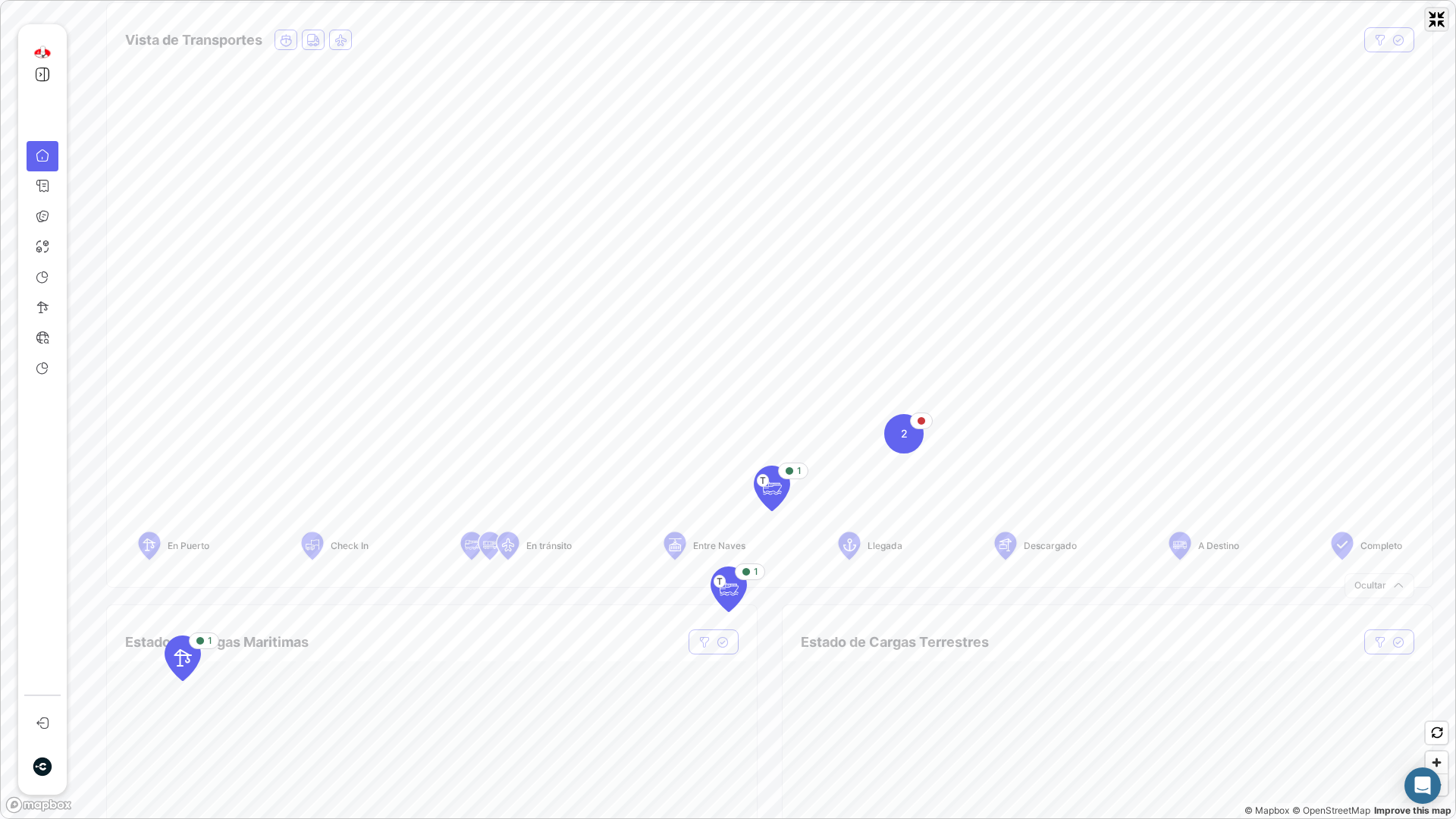
click at [1427, 20] on span "Exit fullscreen" at bounding box center [1436, 19] width 22 height 22
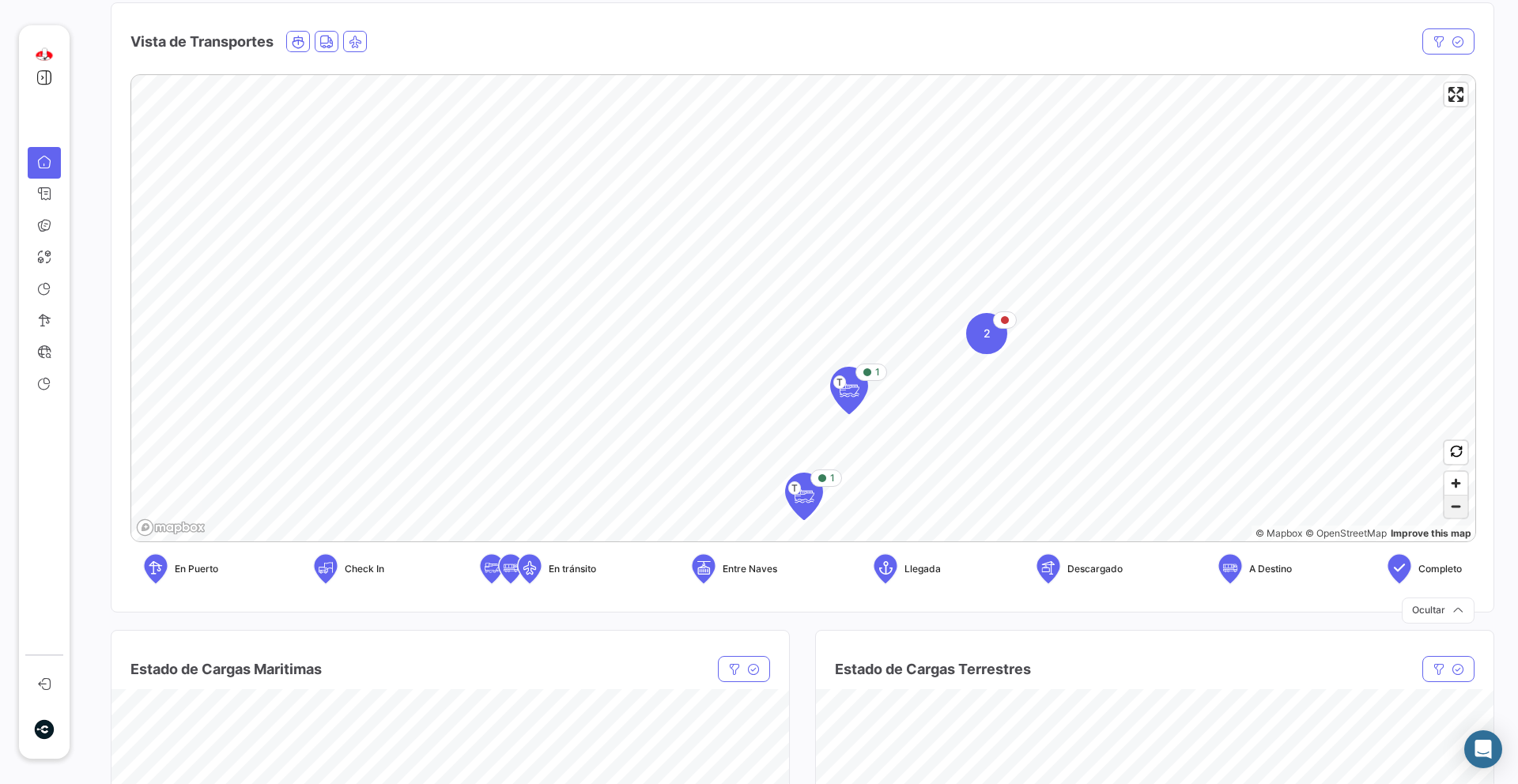
click at [1459, 508] on span "Zoom out" at bounding box center [1455, 507] width 23 height 23
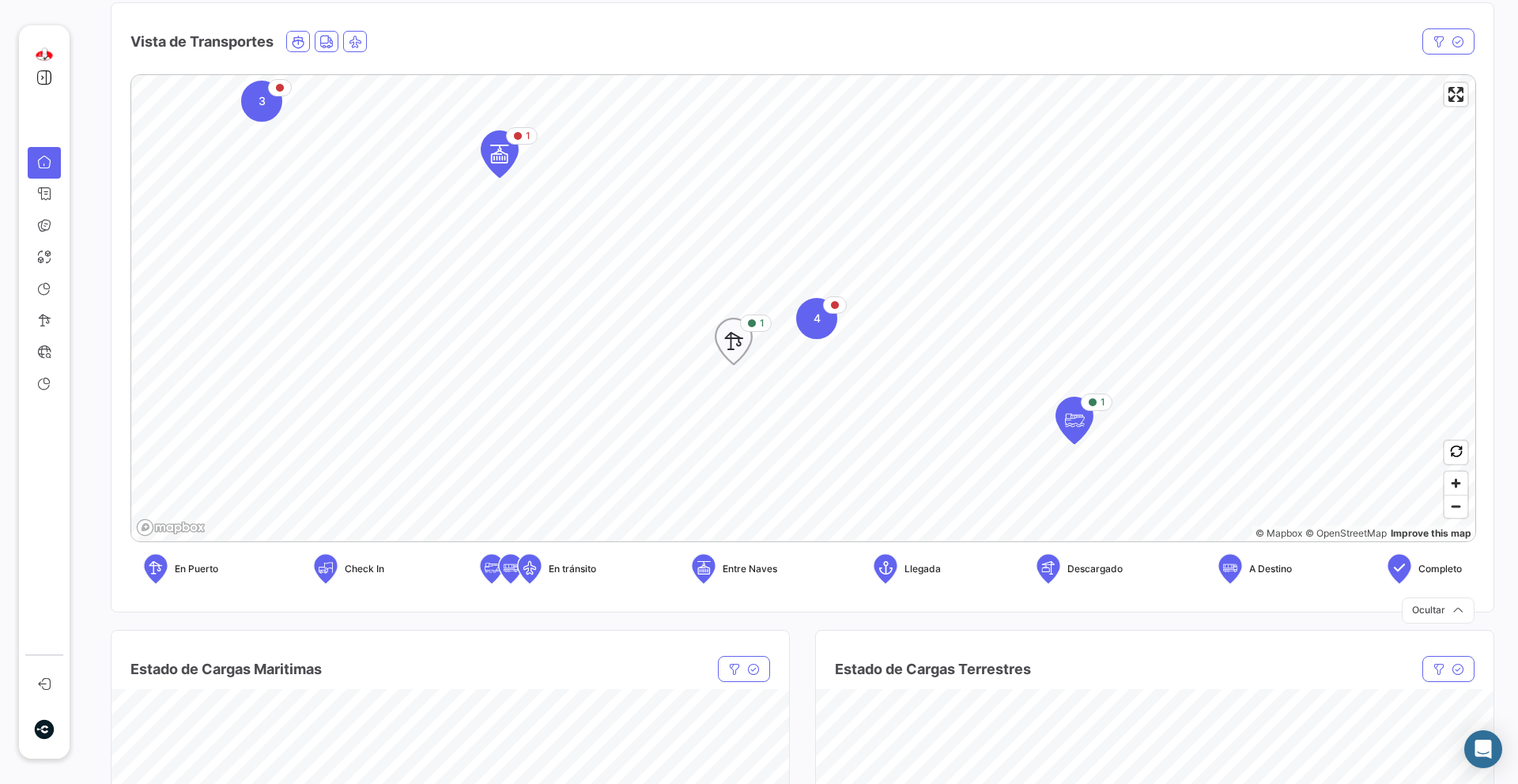
click at [743, 339] on icon "Map marker" at bounding box center [734, 340] width 23 height 33
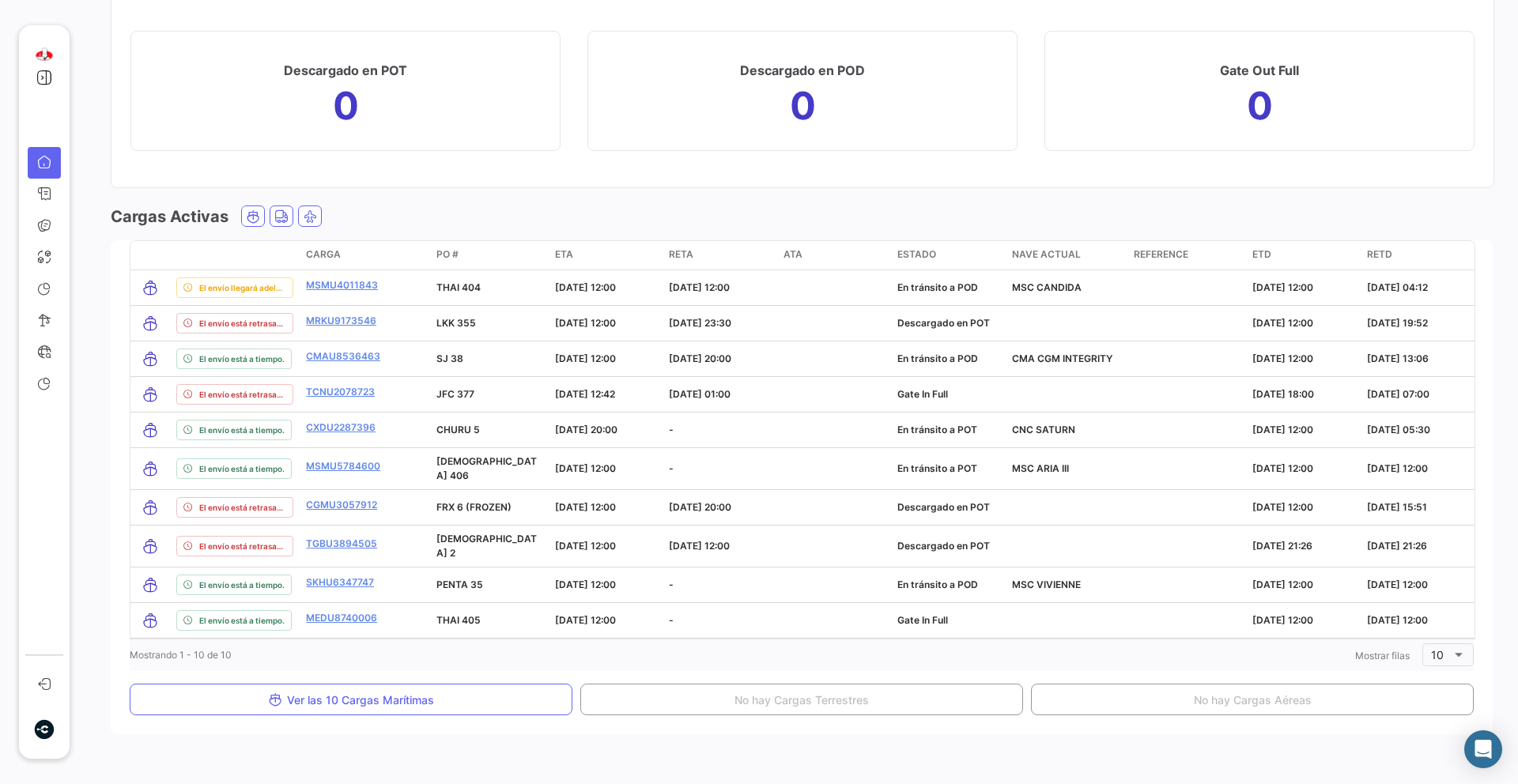
scroll to position [2104, 0]
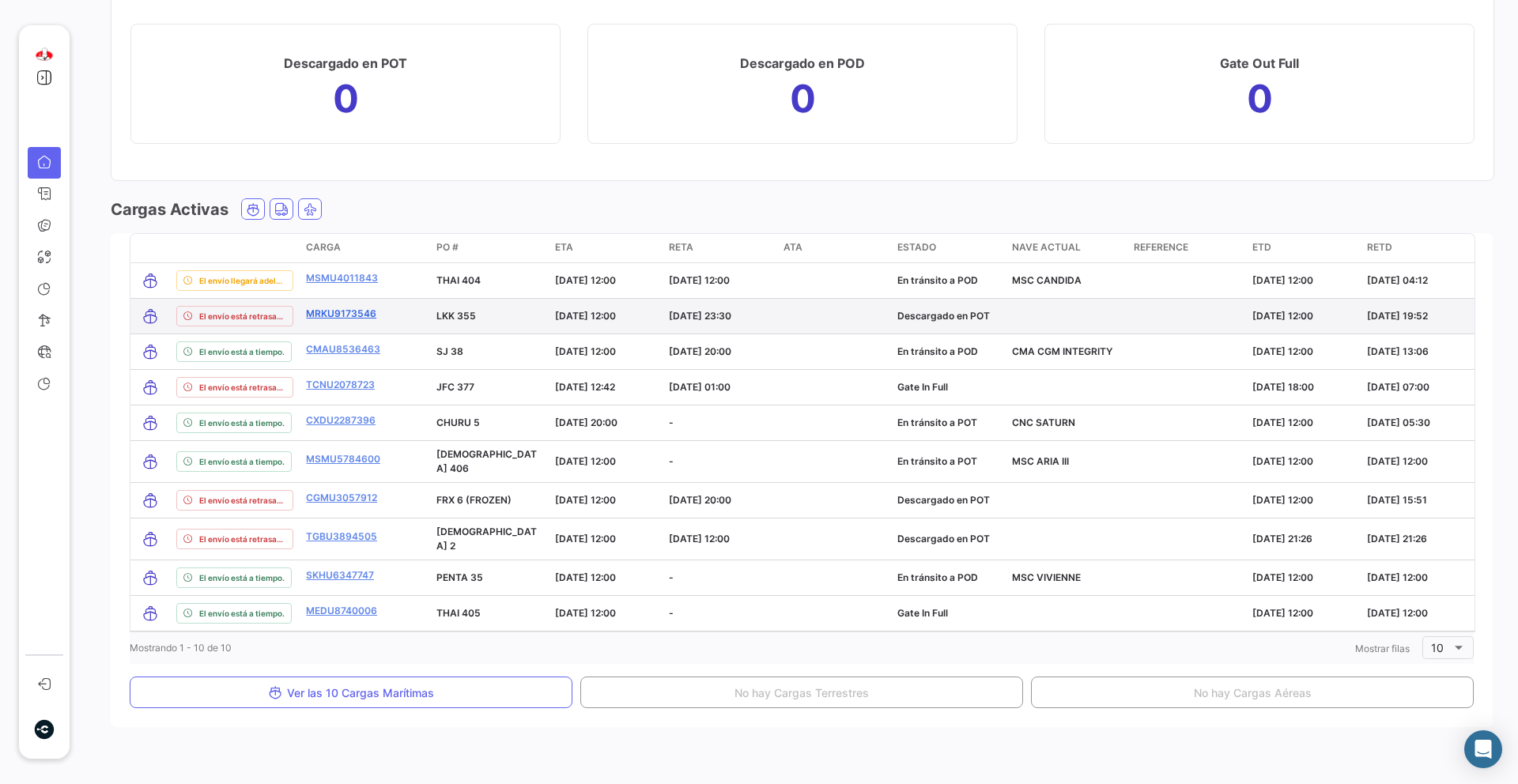
click at [355, 320] on link "MRKU9173546" at bounding box center [340, 313] width 71 height 14
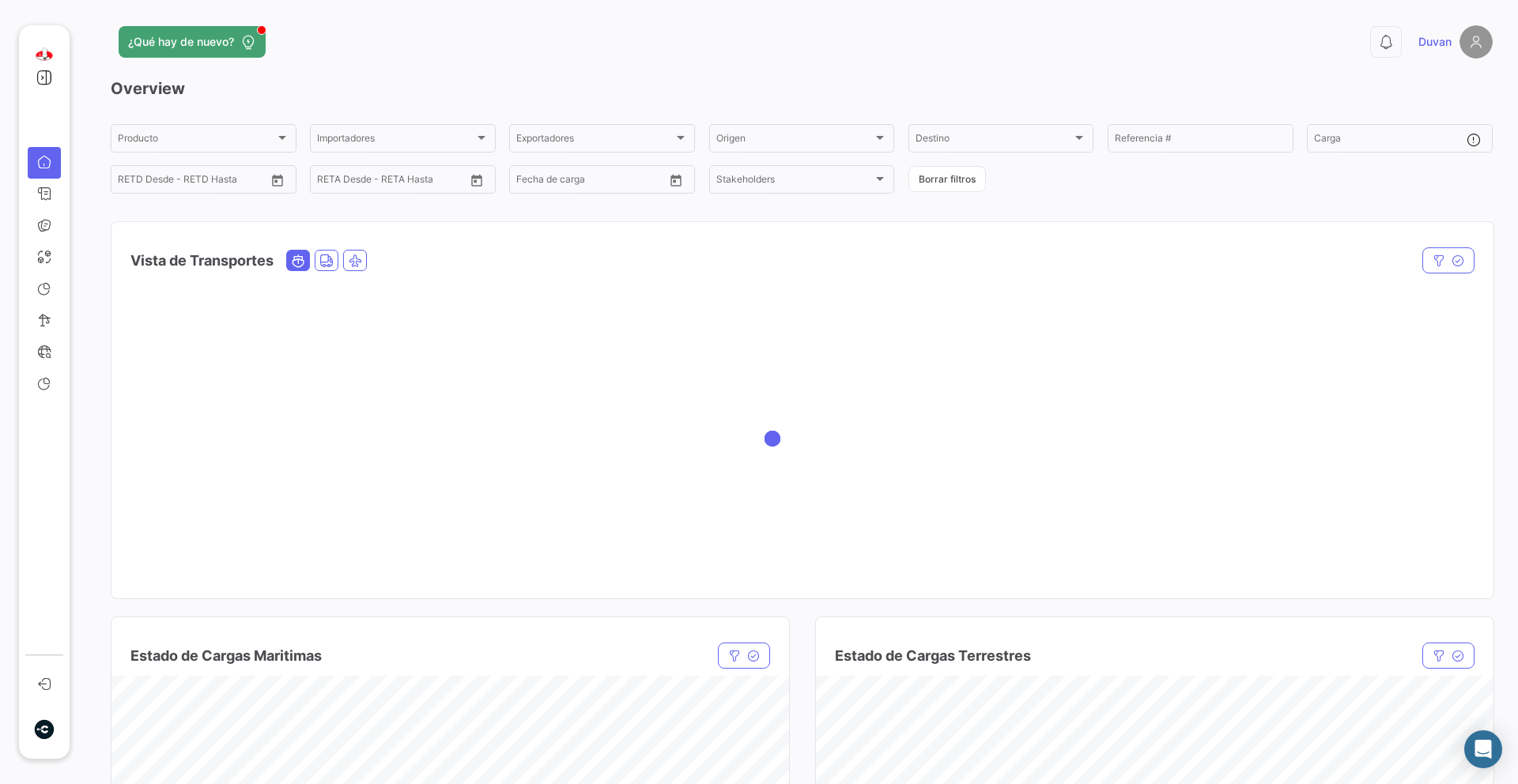
click at [300, 263] on icon "Ocean" at bounding box center [297, 260] width 14 height 14
click at [45, 170] on link "Overview" at bounding box center [43, 163] width 33 height 32
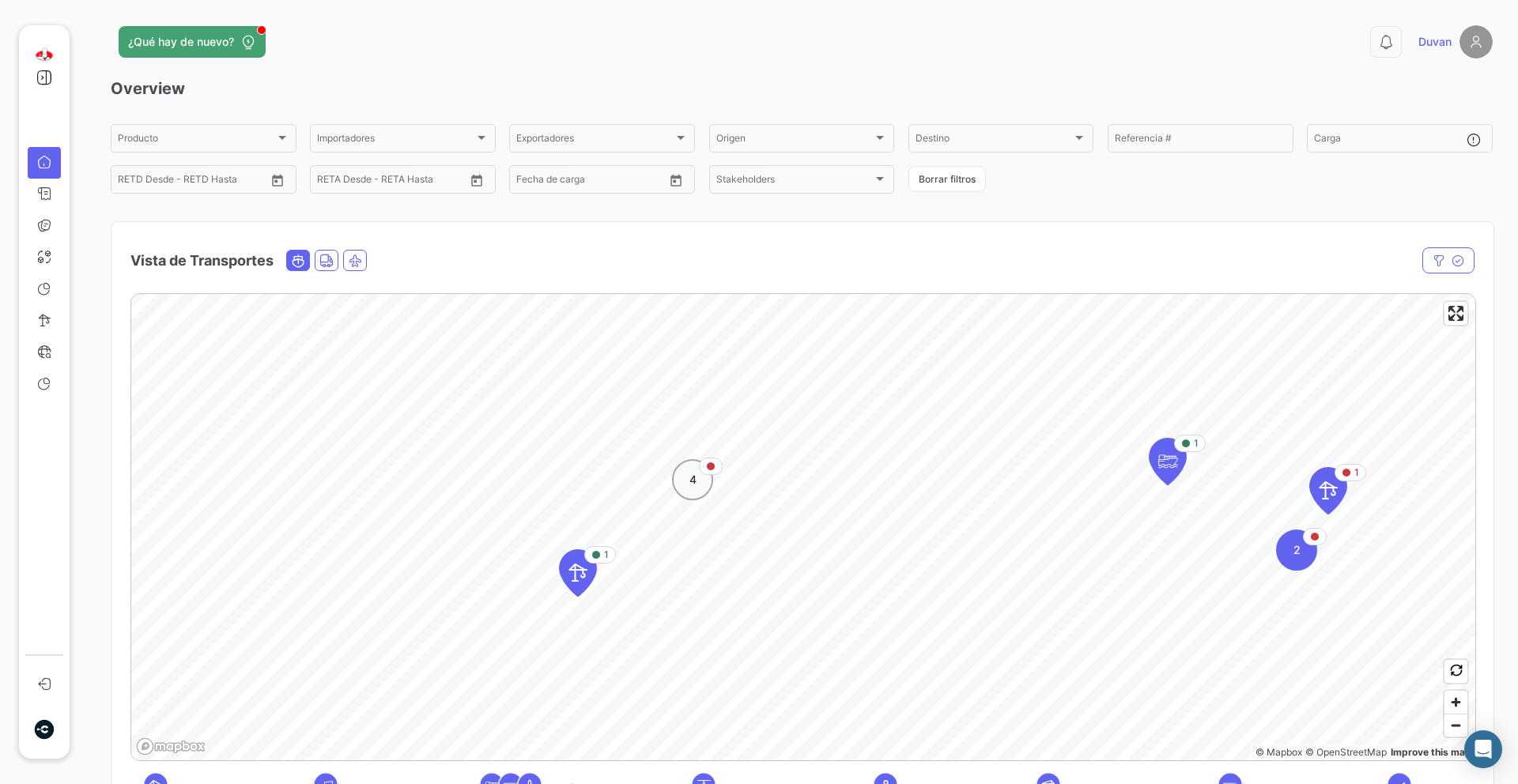
click at [704, 474] on app-map-icon-badge "Map marker" at bounding box center [710, 466] width 24 height 17
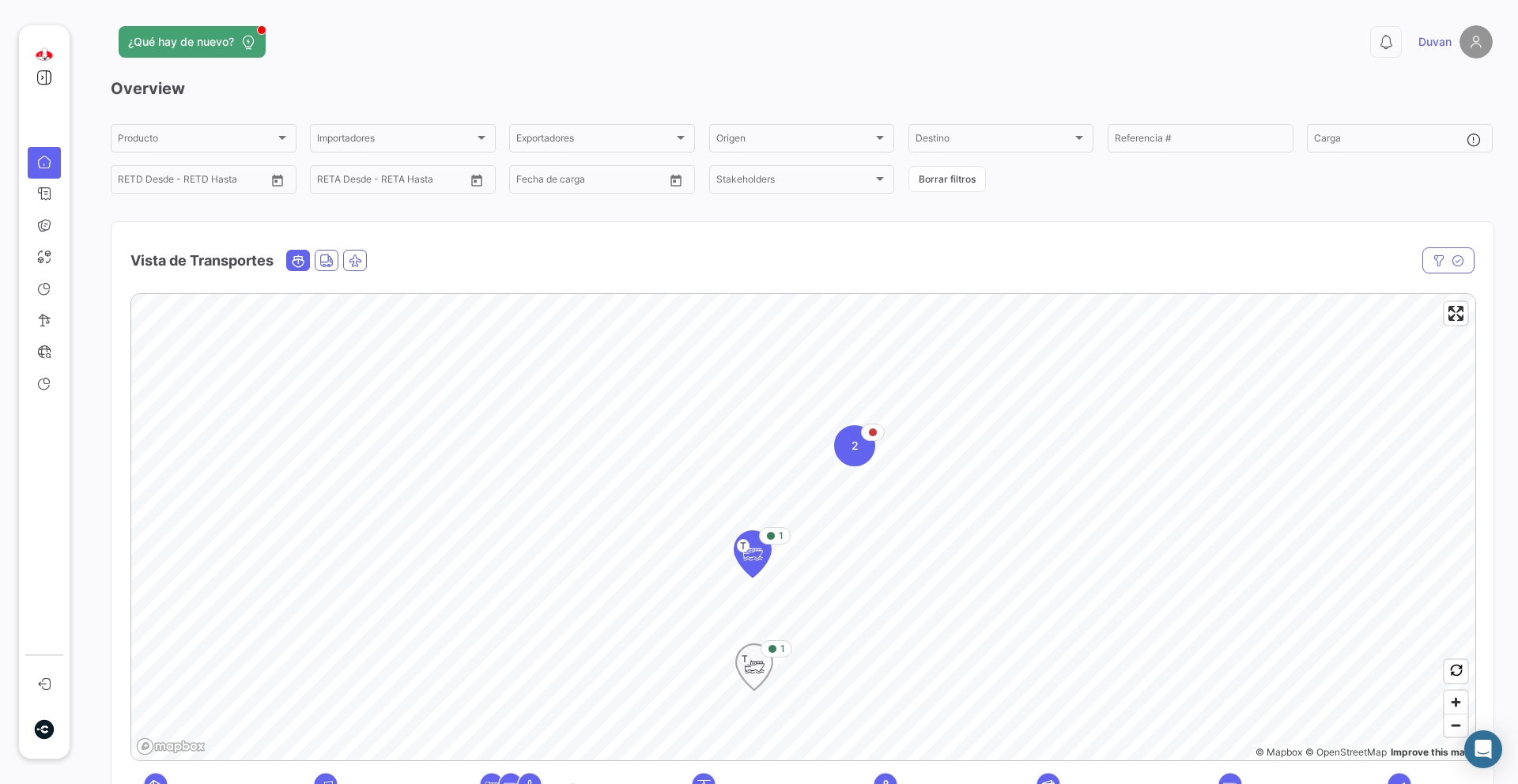
click at [752, 672] on icon "Map marker" at bounding box center [754, 666] width 23 height 33
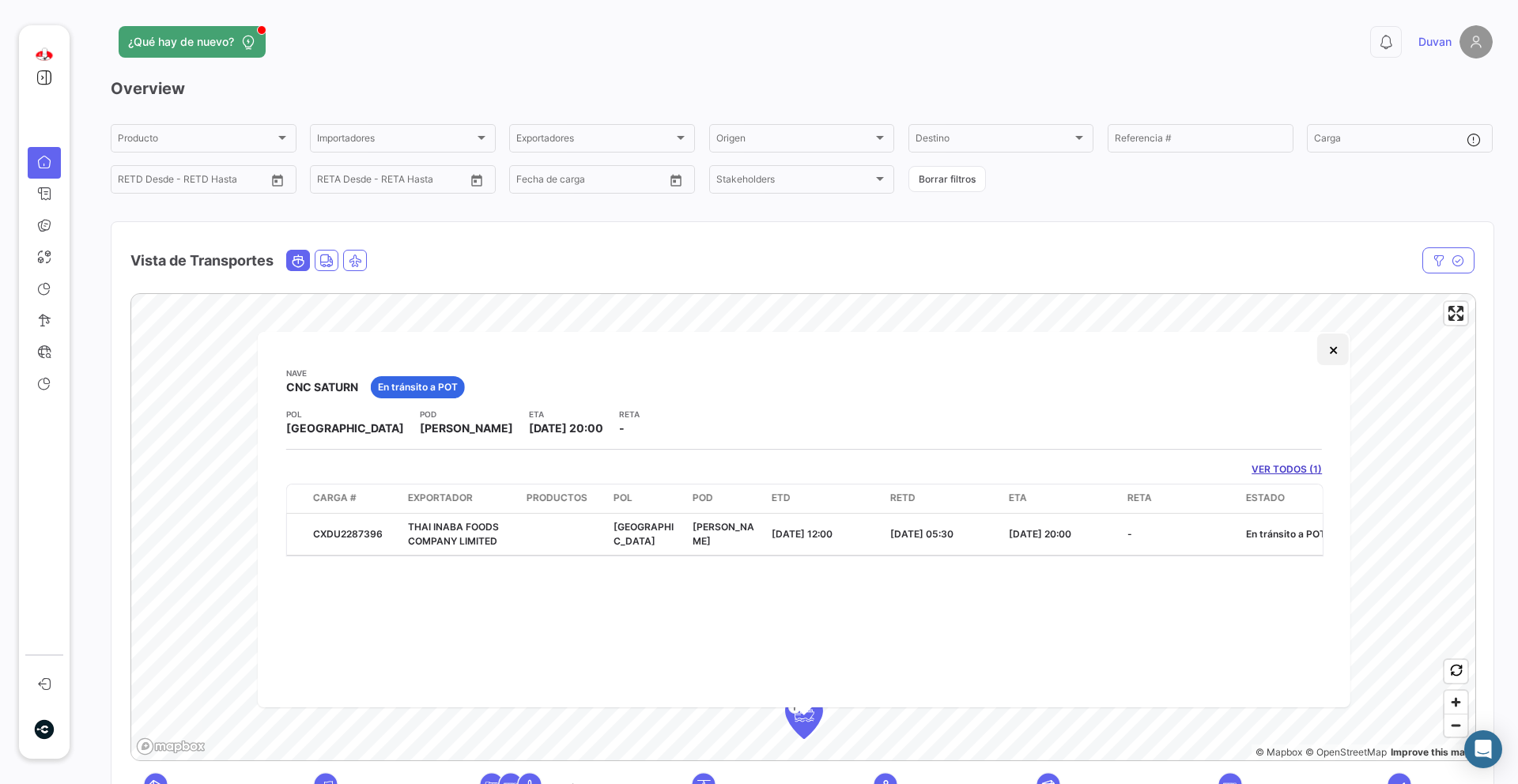
click at [1336, 354] on button "×" at bounding box center [1333, 350] width 32 height 32
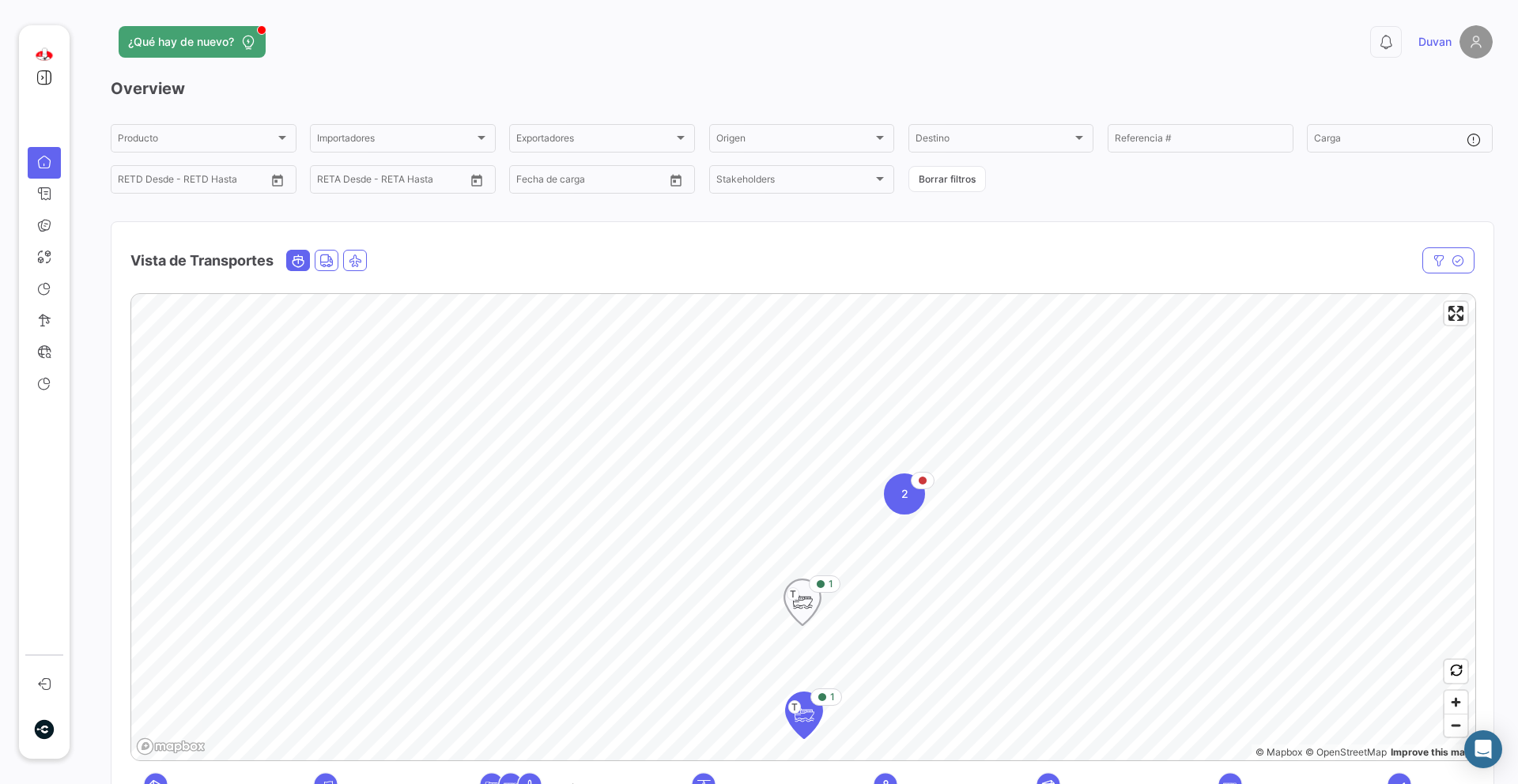
click at [816, 603] on icon "Map marker" at bounding box center [802, 602] width 37 height 46
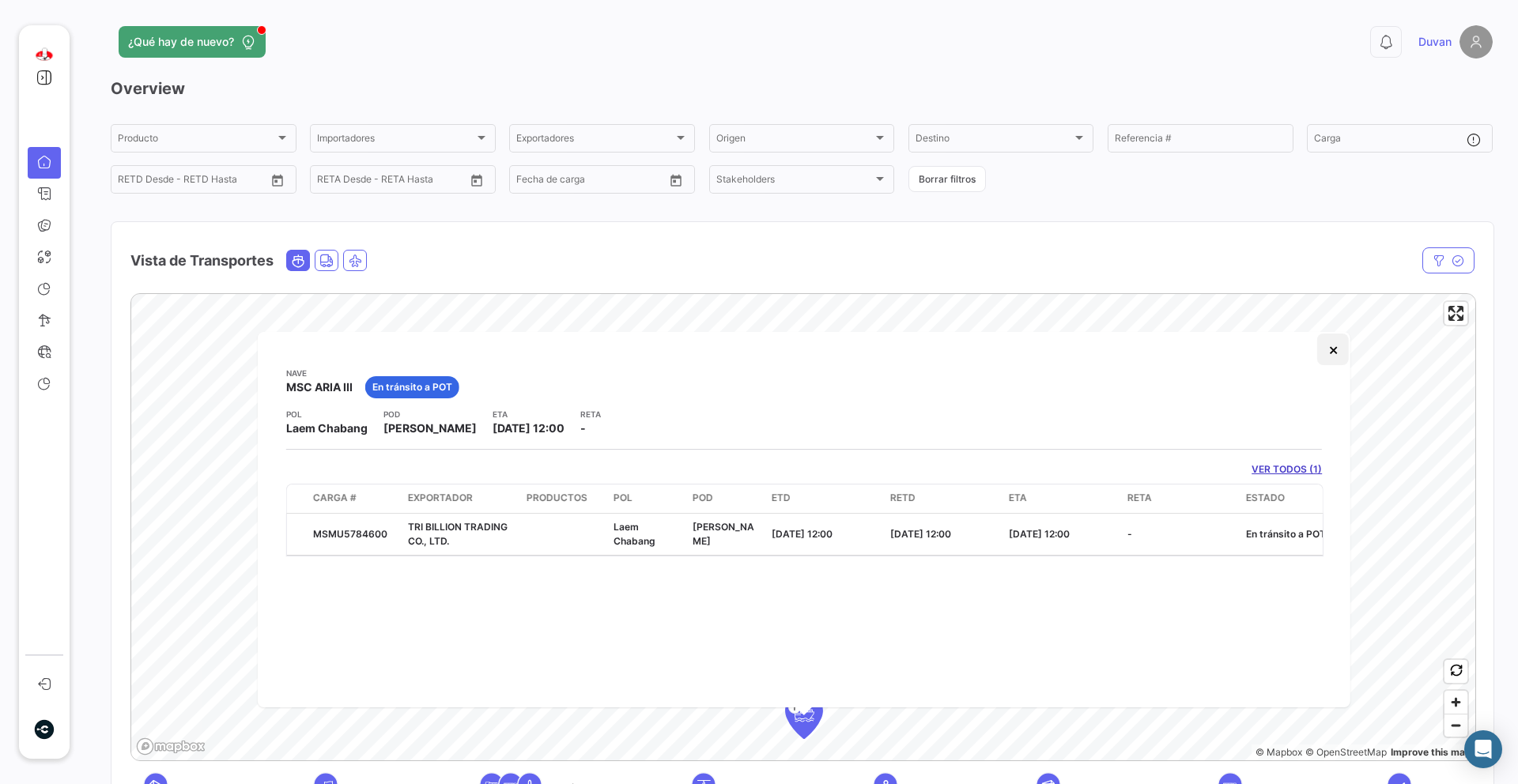
click at [1330, 352] on button "×" at bounding box center [1333, 350] width 32 height 32
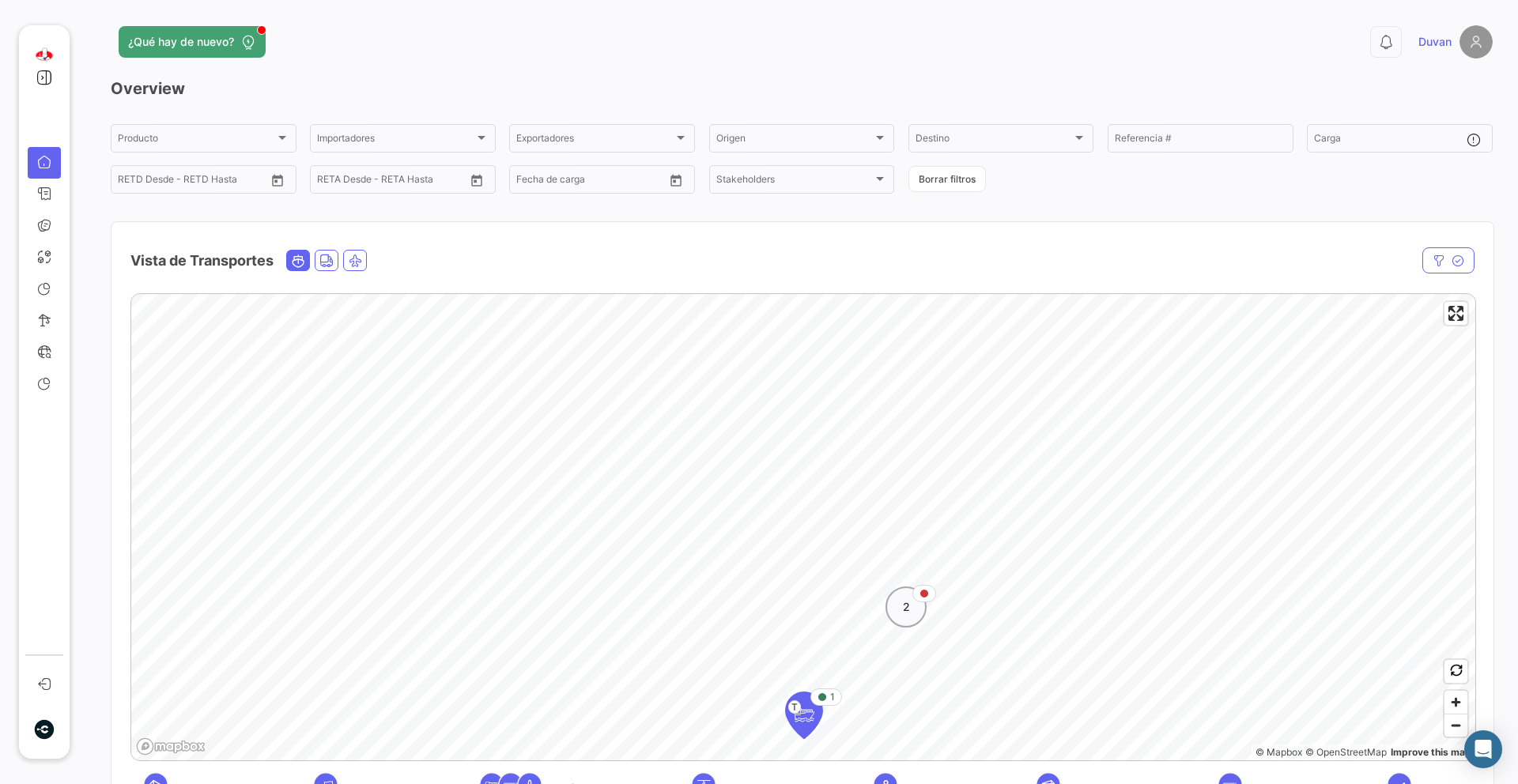
click at [911, 612] on div "2" at bounding box center [906, 607] width 41 height 41
click at [907, 511] on icon "Map marker" at bounding box center [900, 511] width 23 height 33
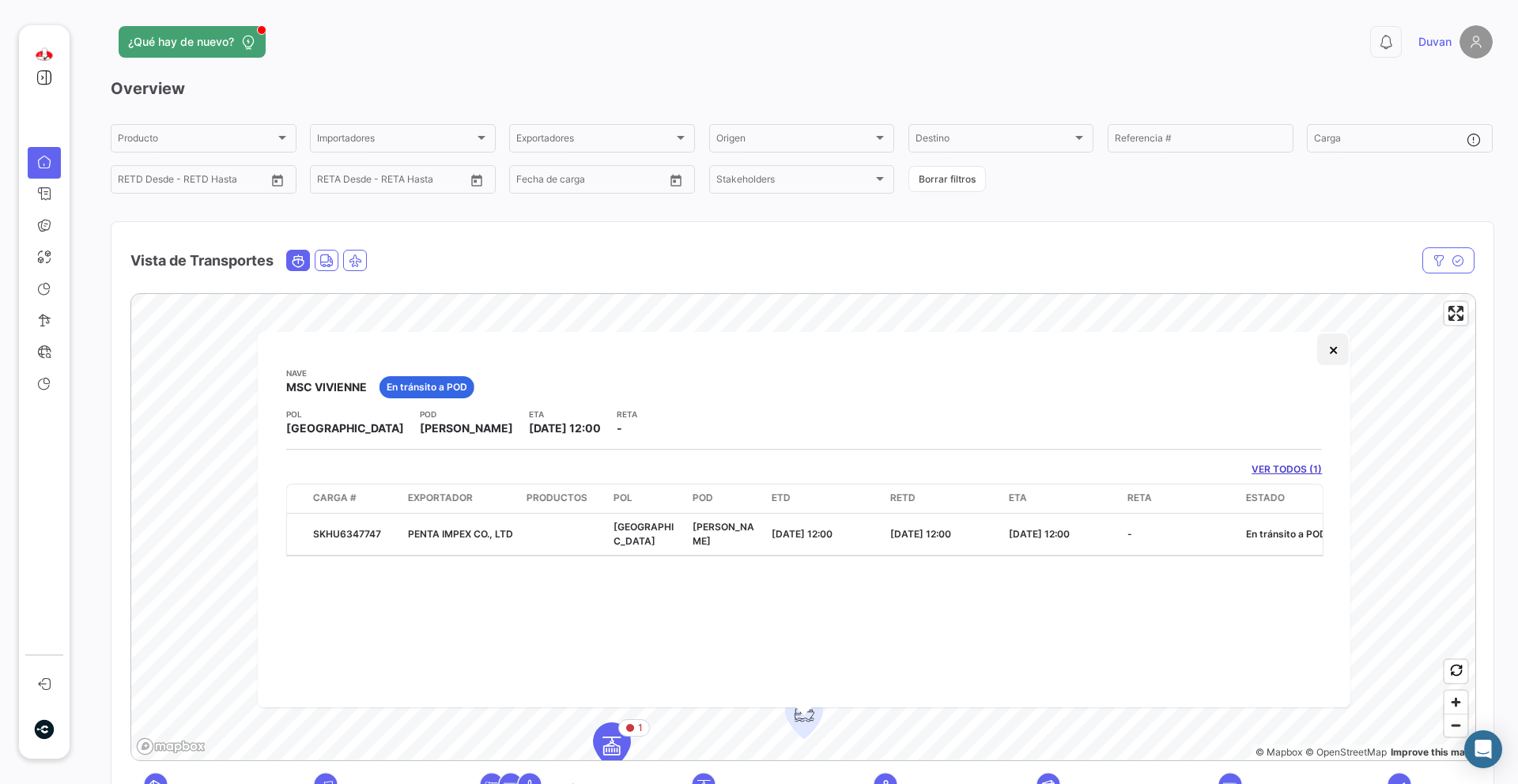
click at [1334, 360] on button "×" at bounding box center [1333, 350] width 32 height 32
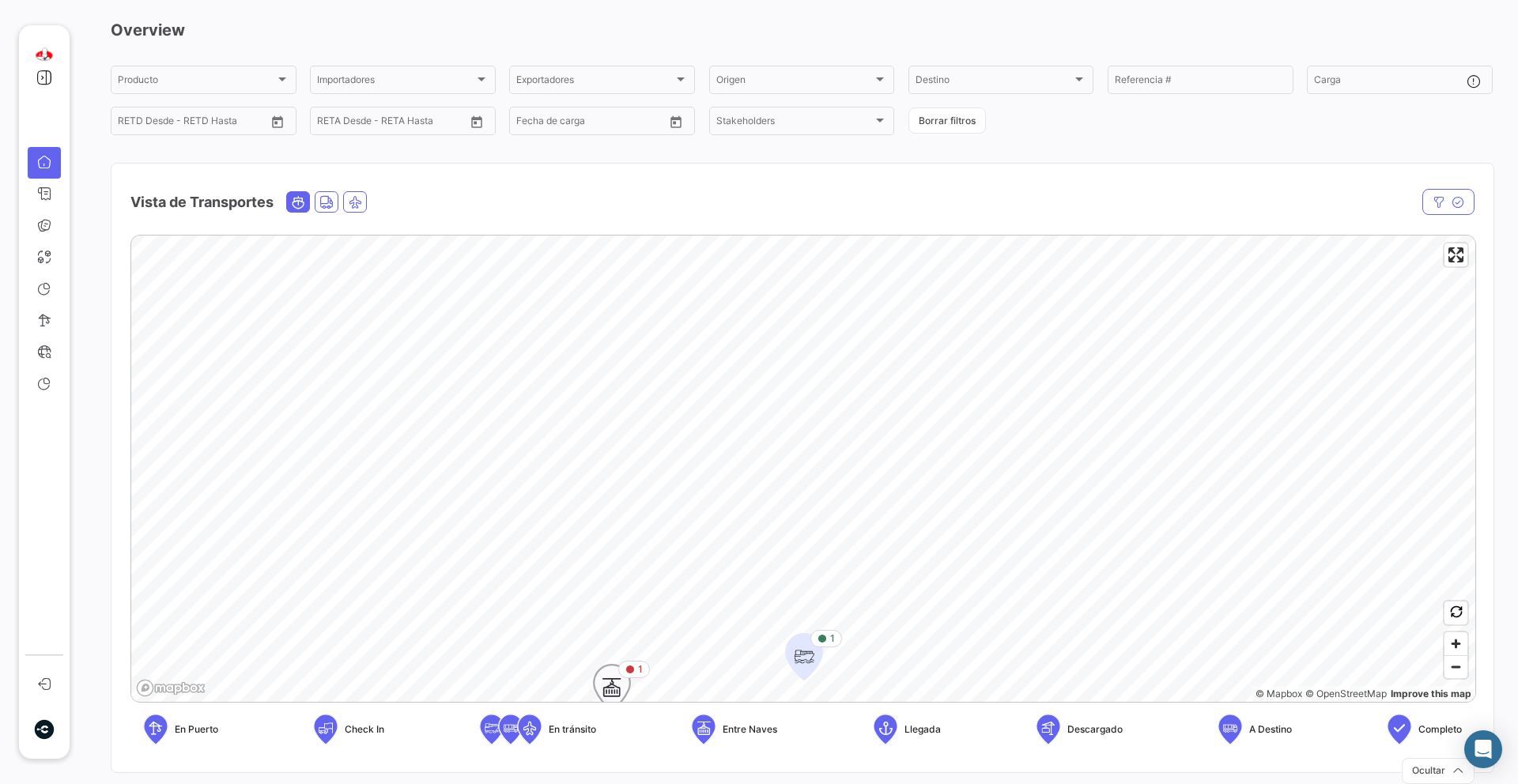
scroll to position [60, 0]
click at [619, 675] on icon "Map marker" at bounding box center [612, 685] width 23 height 33
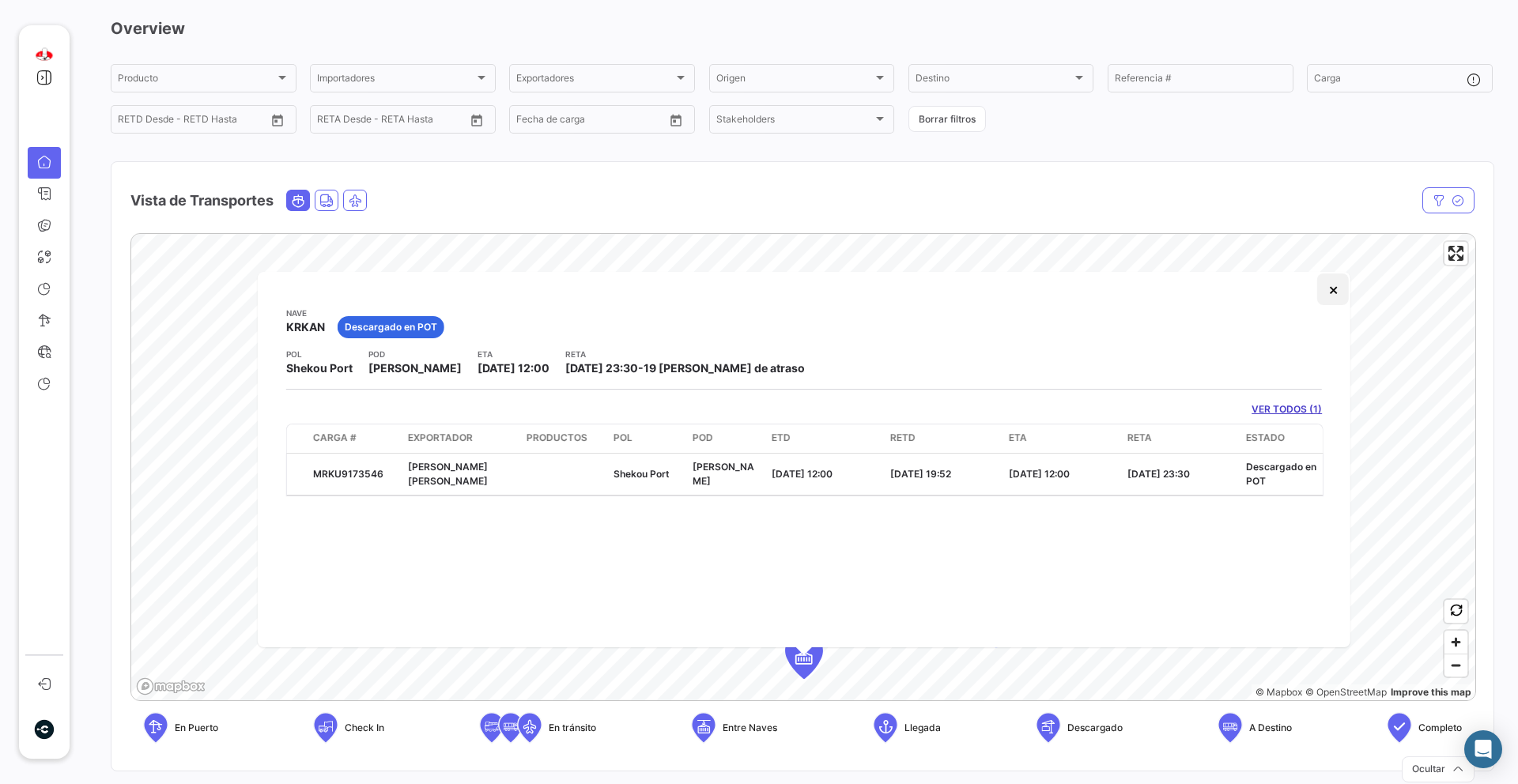
click at [1330, 290] on button "×" at bounding box center [1333, 290] width 32 height 32
